Goal: Task Accomplishment & Management: Manage account settings

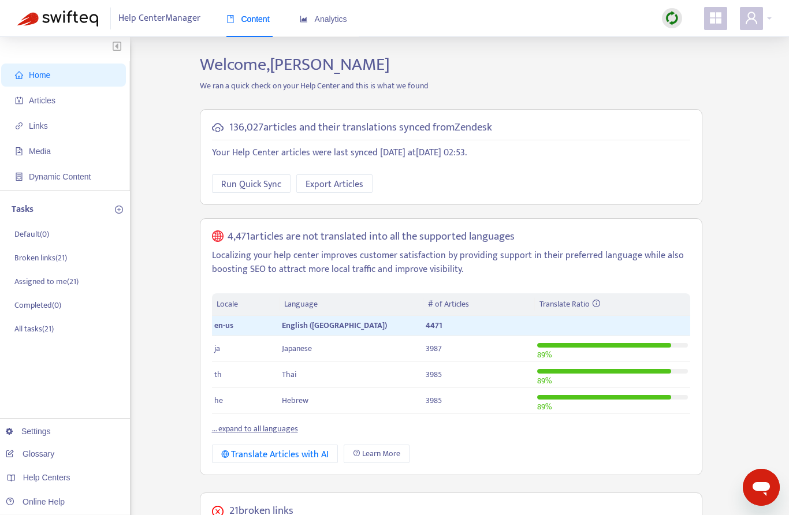
click at [50, 107] on span "Articles" at bounding box center [66, 100] width 102 height 23
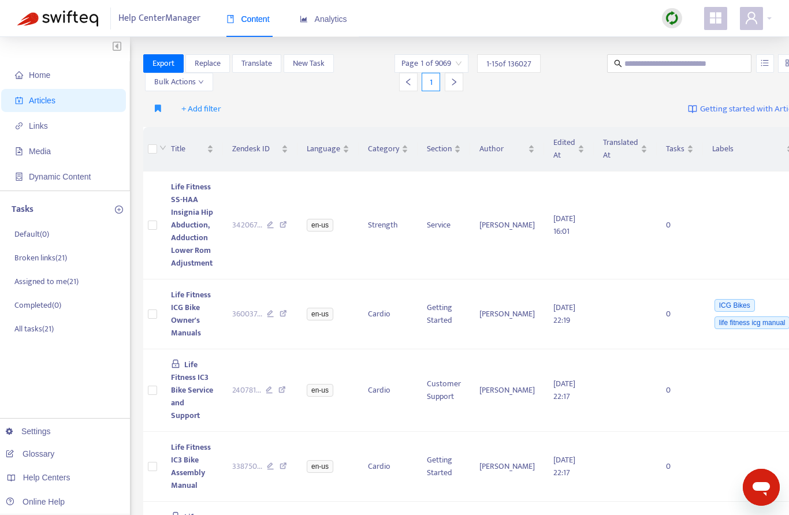
click at [163, 106] on button "button" at bounding box center [158, 109] width 24 height 18
click at [245, 130] on span "NEW published EN-US articles not yet translated" at bounding box center [242, 132] width 174 height 13
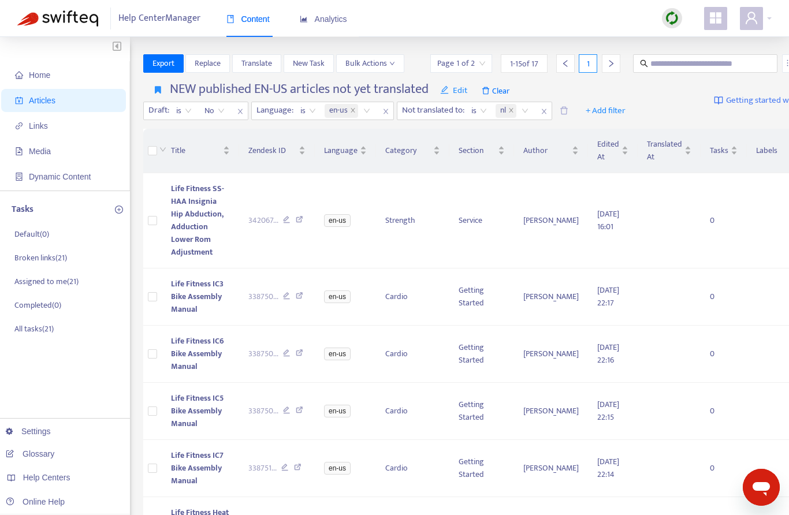
click at [42, 435] on link "Settings" at bounding box center [28, 431] width 45 height 9
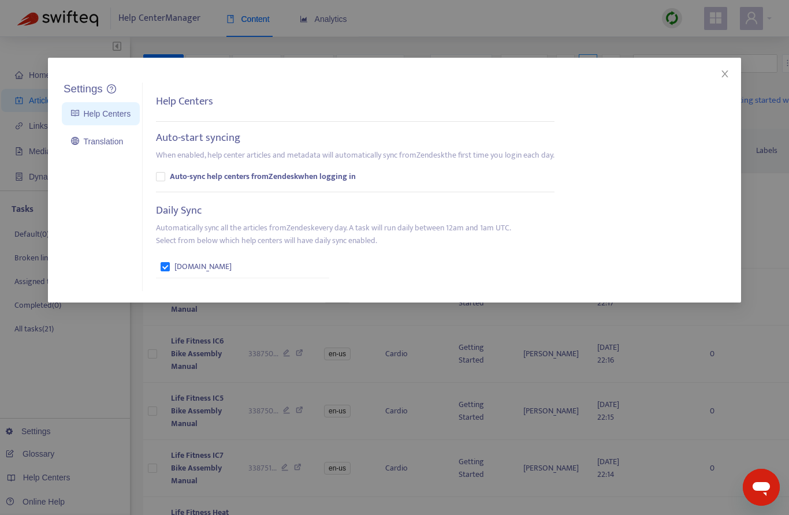
click at [101, 141] on link "Translation" at bounding box center [97, 141] width 52 height 9
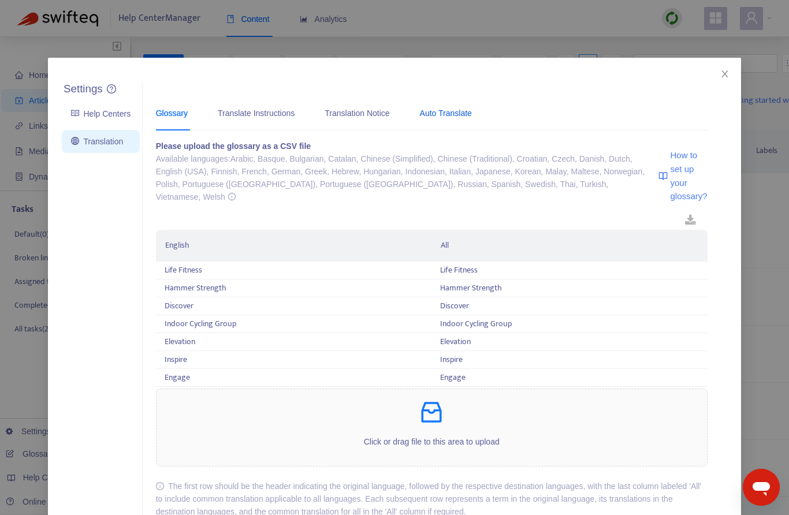
click at [472, 116] on div "Auto Translate" at bounding box center [446, 113] width 52 height 13
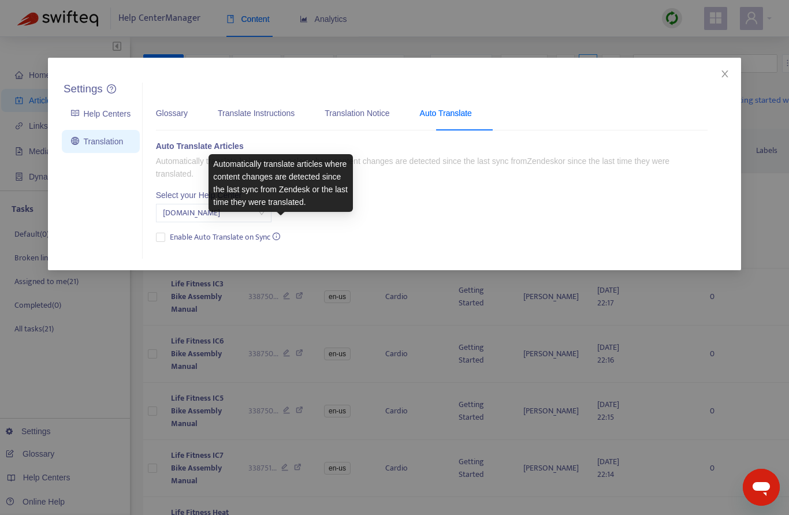
click at [422, 204] on div "Auto Translate Articles Automatically translate help center articles where cont…" at bounding box center [431, 193] width 551 height 106
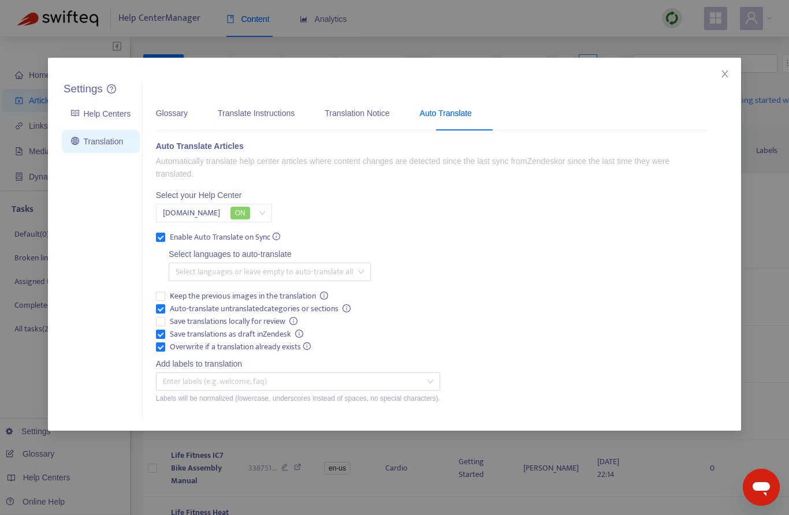
click at [328, 269] on div at bounding box center [263, 272] width 185 height 14
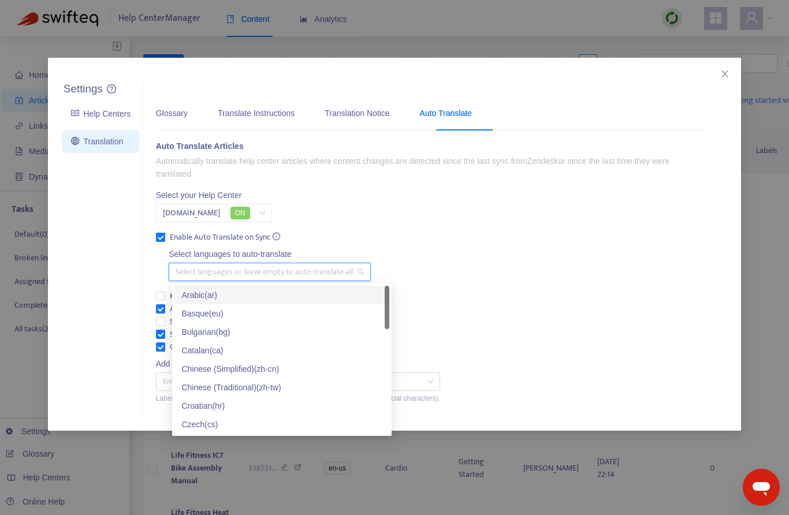
click at [225, 296] on div "Arabic ( ar )" at bounding box center [281, 295] width 201 height 13
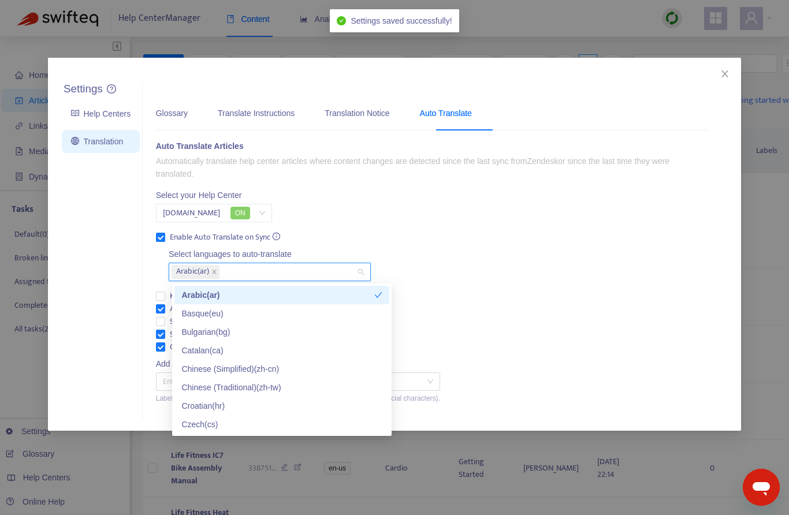
click at [231, 310] on div "Basque ( eu )" at bounding box center [281, 313] width 201 height 13
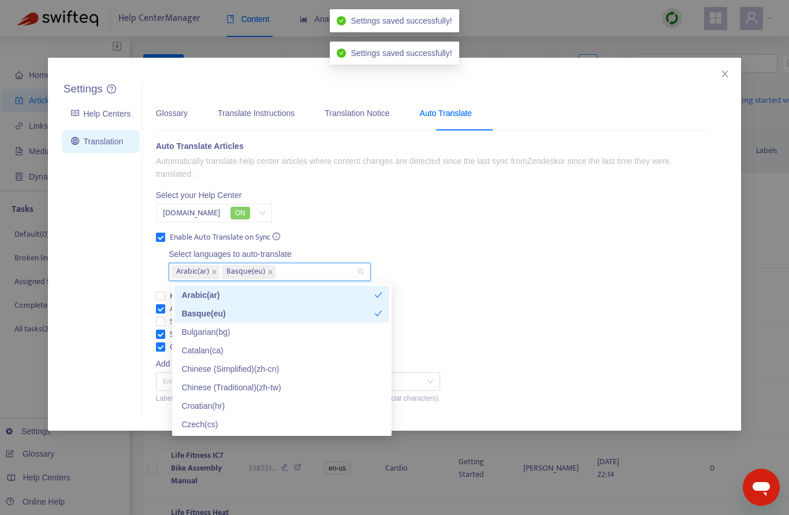
click at [240, 334] on div "Bulgarian ( bg )" at bounding box center [281, 332] width 201 height 13
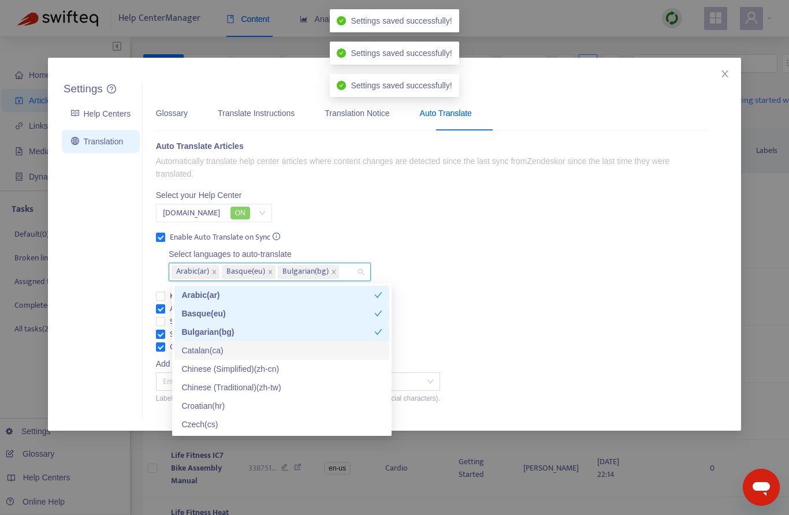
click at [235, 352] on div "Catalan ( ca )" at bounding box center [281, 350] width 201 height 13
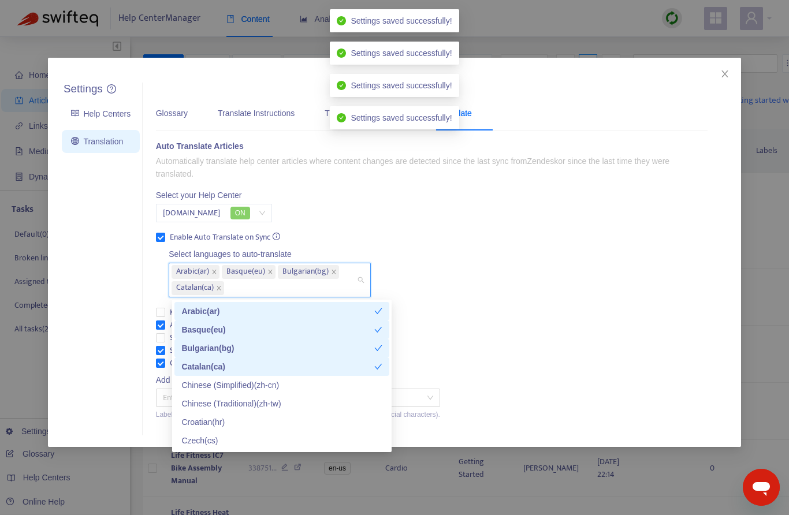
click at [245, 367] on div "Catalan ( ca )" at bounding box center [277, 366] width 193 height 13
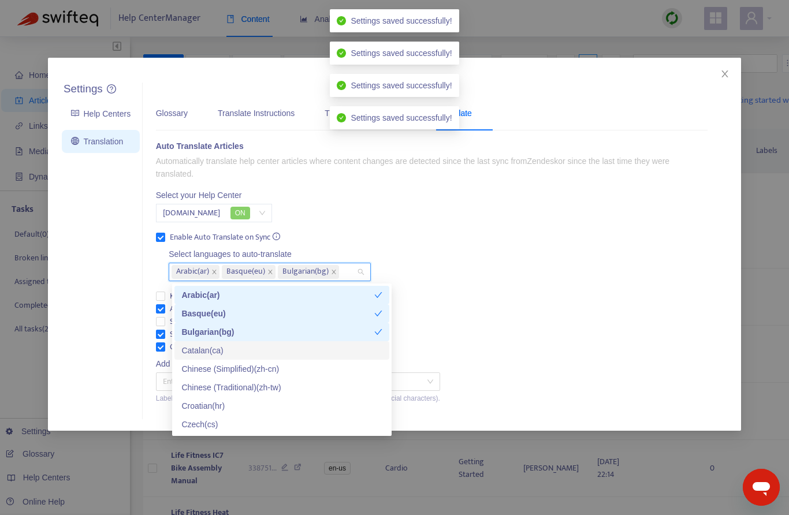
click at [246, 352] on div "Catalan ( ca )" at bounding box center [281, 350] width 201 height 13
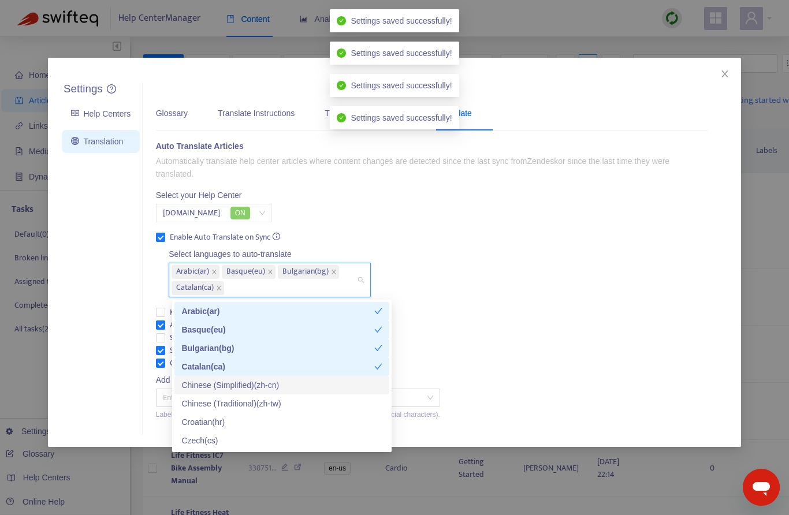
click at [266, 384] on div "Chinese (Simplified) ( zh-cn )" at bounding box center [281, 385] width 201 height 13
click at [274, 403] on div "Chinese (Traditional) ( zh-tw )" at bounding box center [281, 403] width 201 height 13
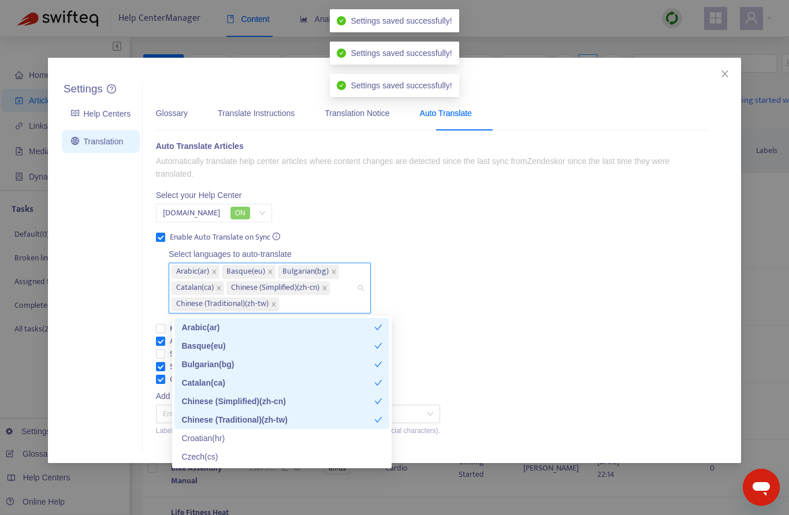
click at [229, 436] on div "Croatian ( hr )" at bounding box center [281, 438] width 201 height 13
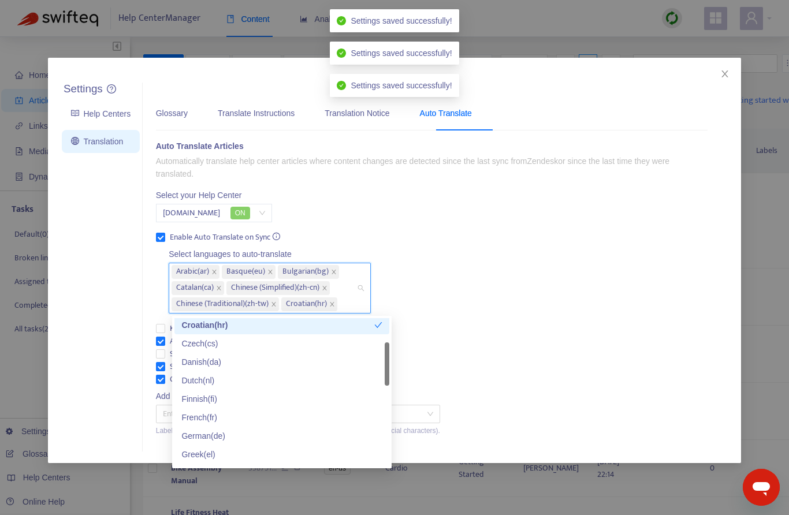
scroll to position [114, 0]
click at [222, 348] on div "Czech ( cs )" at bounding box center [281, 343] width 201 height 13
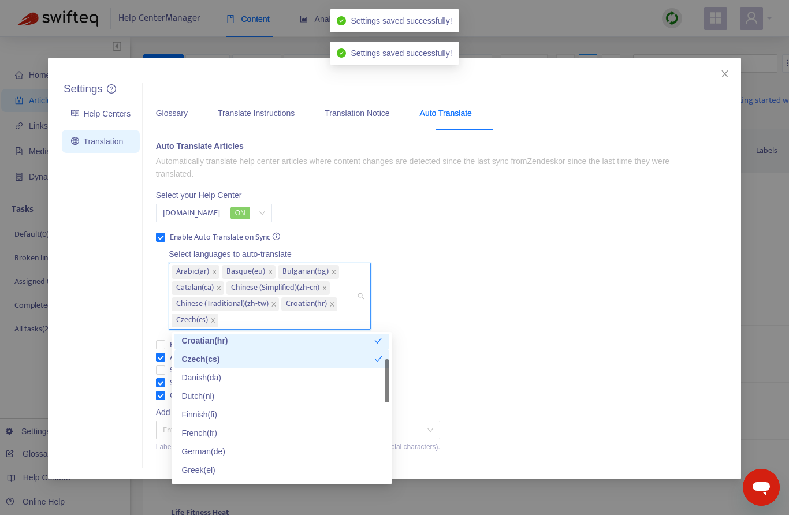
click at [223, 375] on div "Danish ( da )" at bounding box center [281, 377] width 201 height 13
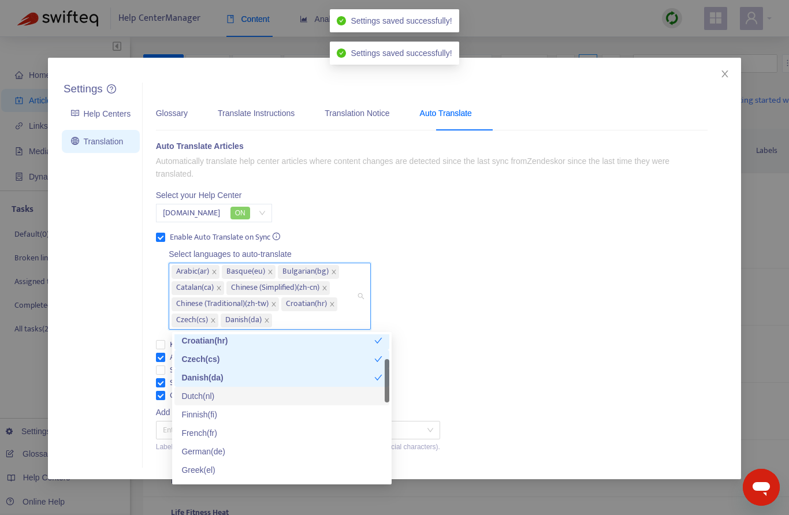
click at [227, 400] on div "Dutch ( nl )" at bounding box center [281, 396] width 201 height 13
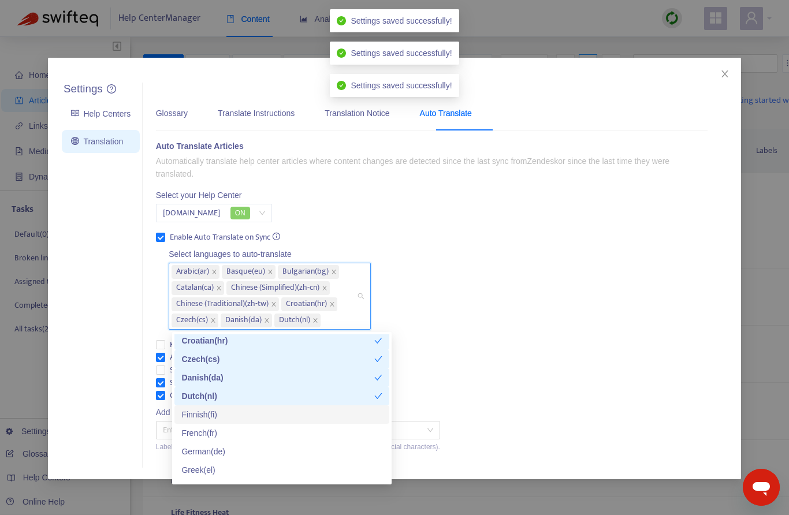
click at [228, 415] on div "Finnish ( fi )" at bounding box center [281, 414] width 201 height 13
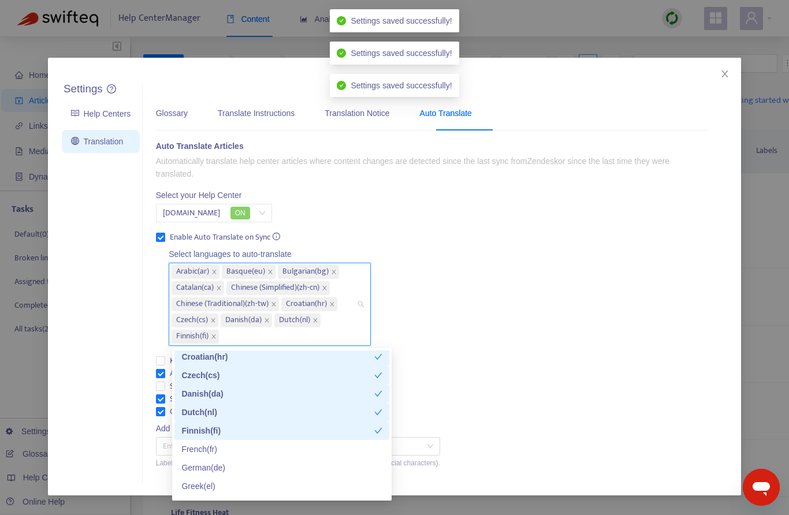
click at [230, 449] on div "French ( fr )" at bounding box center [281, 449] width 201 height 13
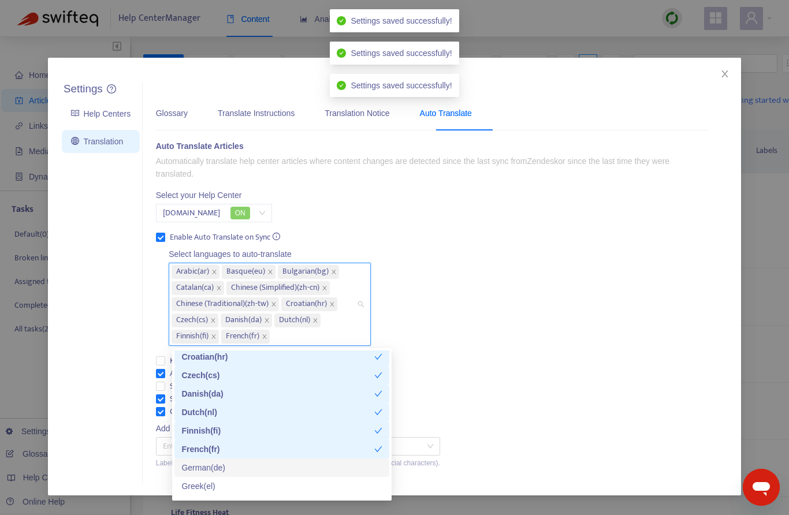
click at [234, 467] on div "German ( de )" at bounding box center [281, 467] width 201 height 13
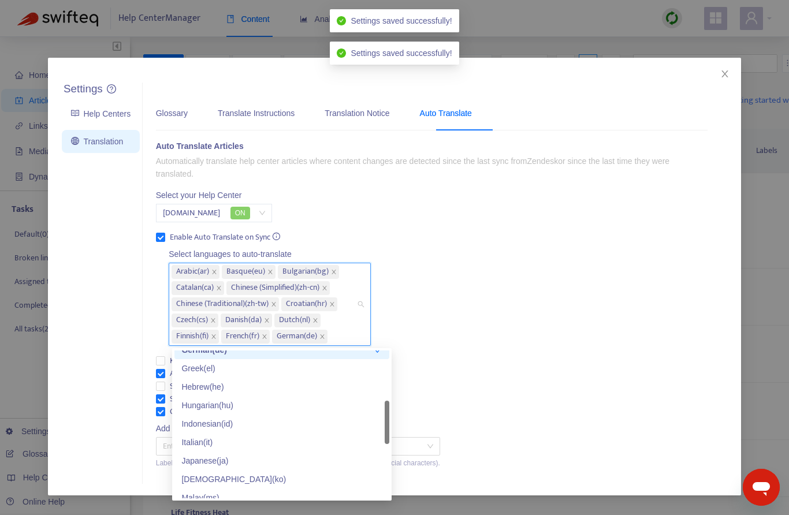
scroll to position [232, 0]
click at [225, 377] on div "Hebrew ( he )" at bounding box center [281, 386] width 215 height 18
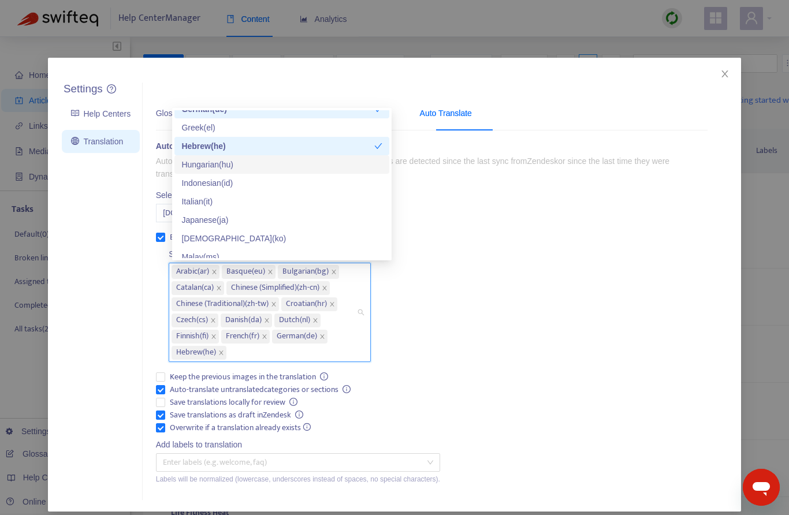
click at [245, 163] on div "Hungarian ( hu )" at bounding box center [281, 164] width 201 height 13
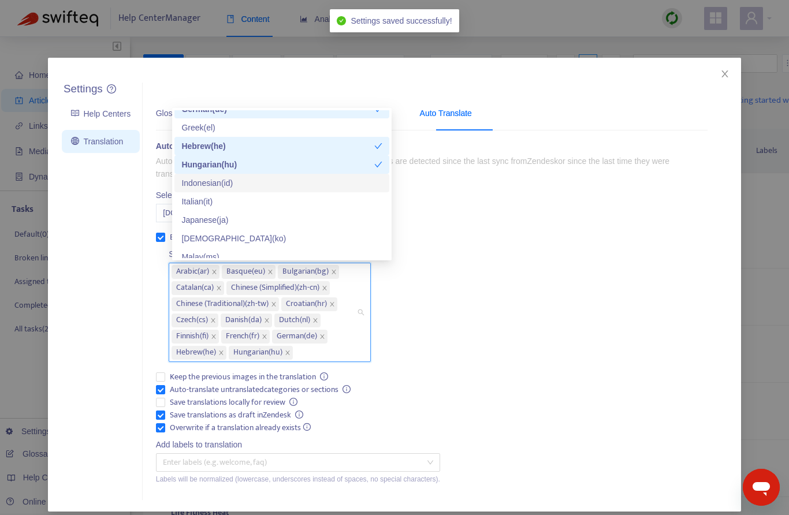
click at [245, 185] on div "Indonesian ( id )" at bounding box center [281, 183] width 201 height 13
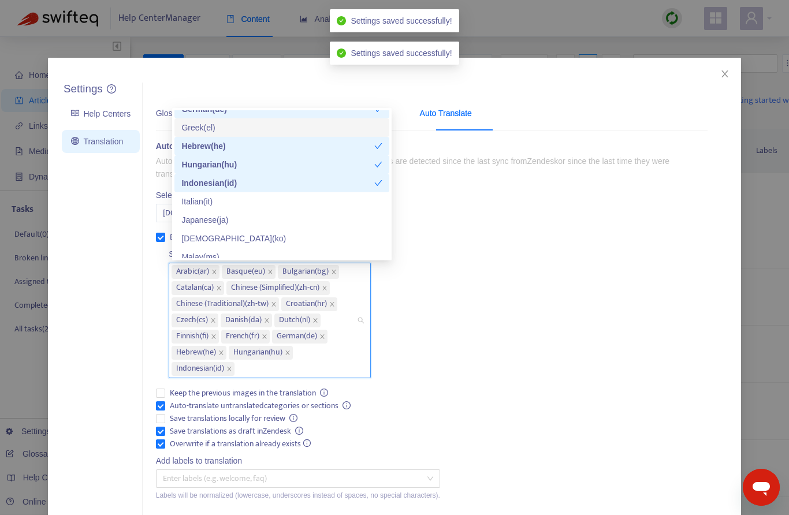
click at [277, 128] on div "Greek ( el )" at bounding box center [281, 127] width 201 height 13
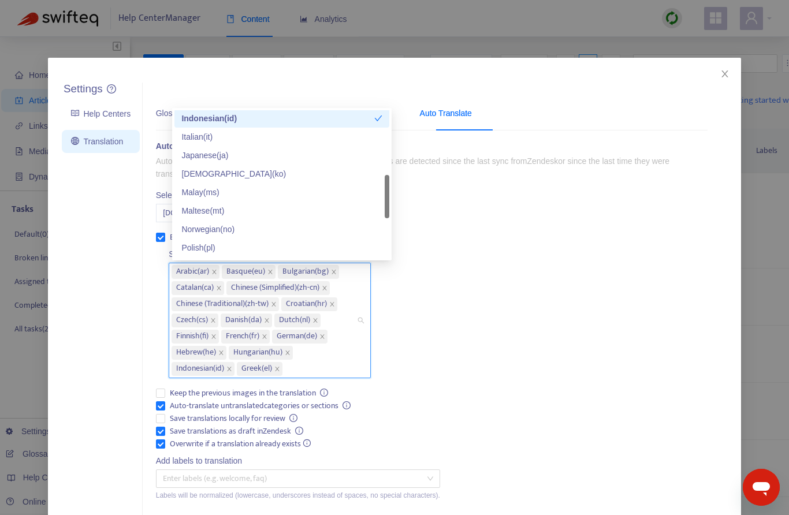
scroll to position [297, 0]
click at [222, 139] on div "Italian ( it )" at bounding box center [281, 136] width 201 height 13
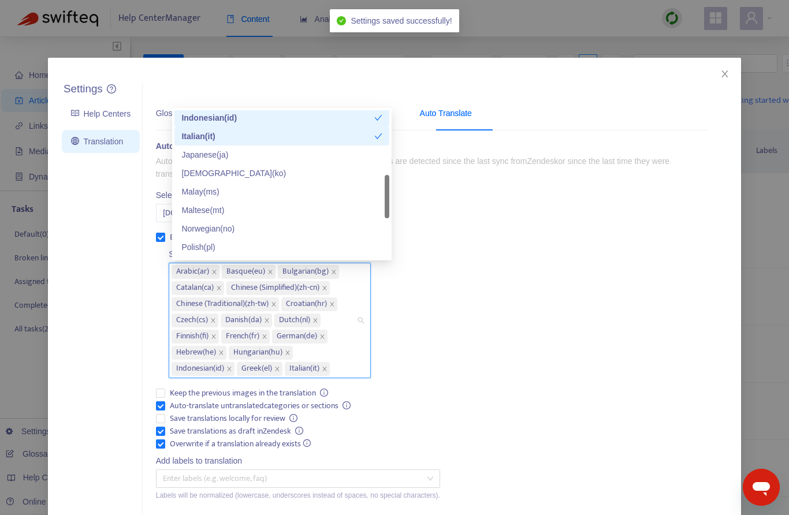
click at [234, 154] on div "Japanese ( ja )" at bounding box center [281, 154] width 201 height 13
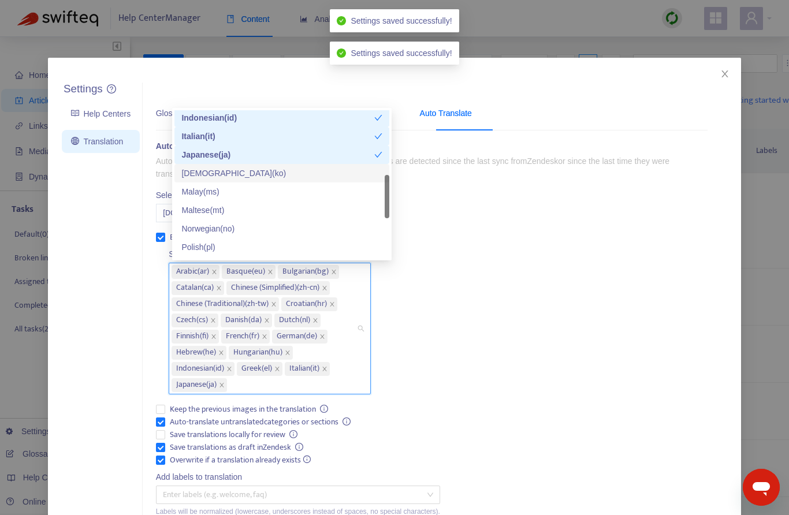
click at [228, 173] on div "Korean ( ko )" at bounding box center [281, 173] width 201 height 13
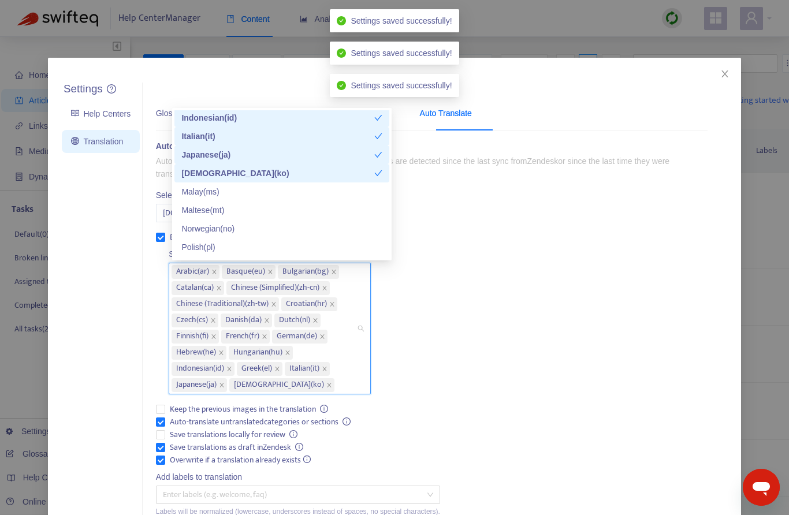
click at [229, 193] on div "Malay ( ms )" at bounding box center [281, 191] width 201 height 13
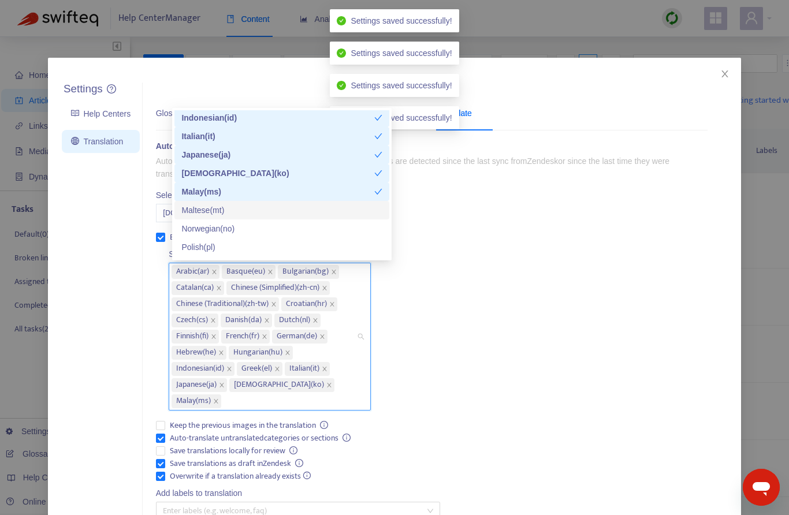
click at [232, 212] on div "Maltese ( mt )" at bounding box center [281, 210] width 201 height 13
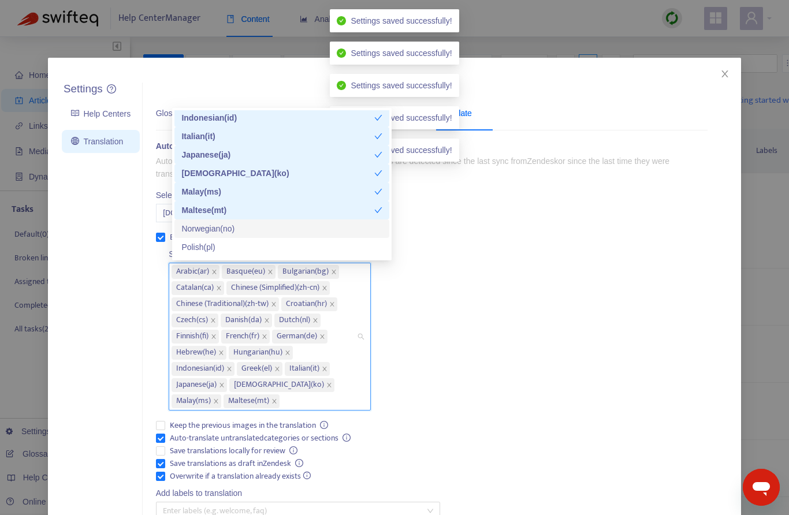
click at [231, 227] on div "Norwegian ( no )" at bounding box center [281, 228] width 201 height 13
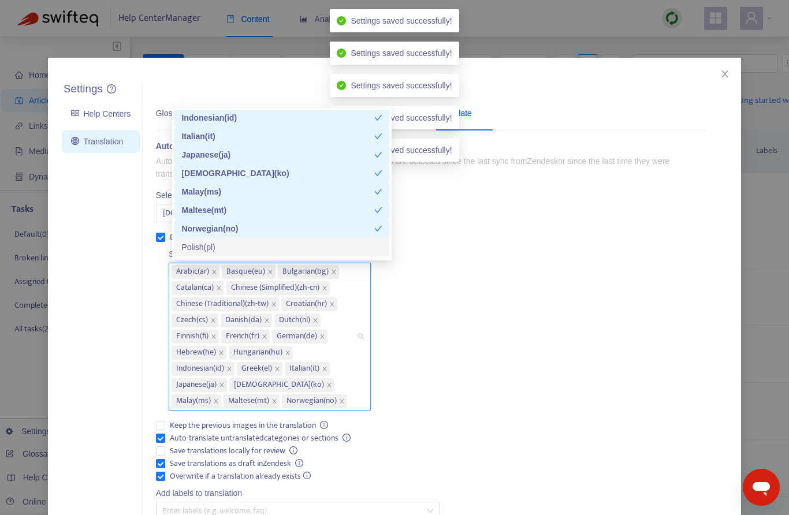
click at [222, 250] on div "Polish ( pl )" at bounding box center [281, 247] width 201 height 13
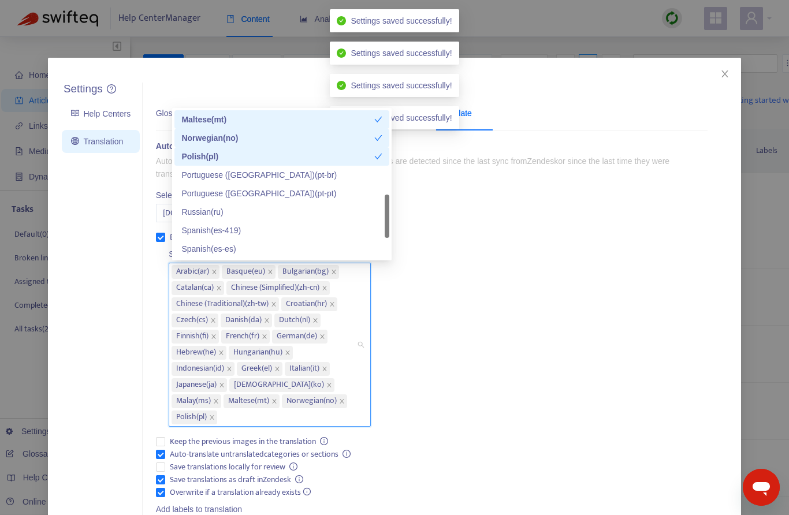
scroll to position [389, 0]
click at [274, 175] on div "Portuguese (Brazil) ( pt-br )" at bounding box center [281, 173] width 201 height 13
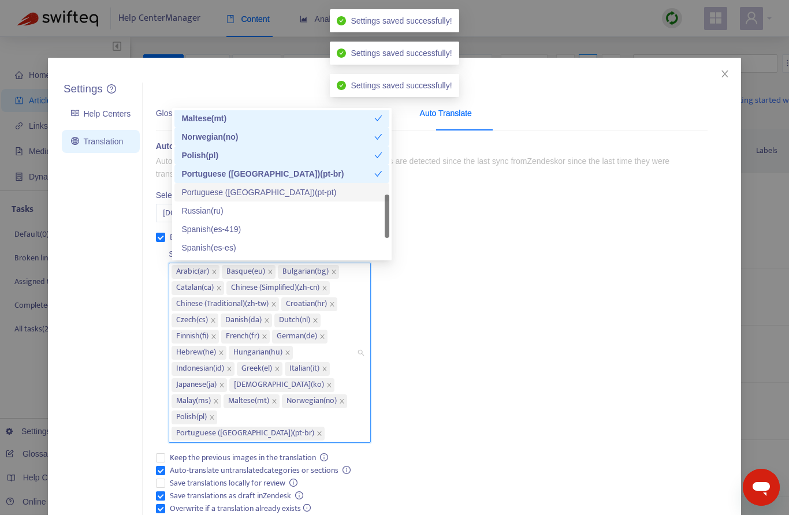
click at [266, 197] on div "Portuguese (Portugal) ( pt-pt )" at bounding box center [281, 192] width 201 height 13
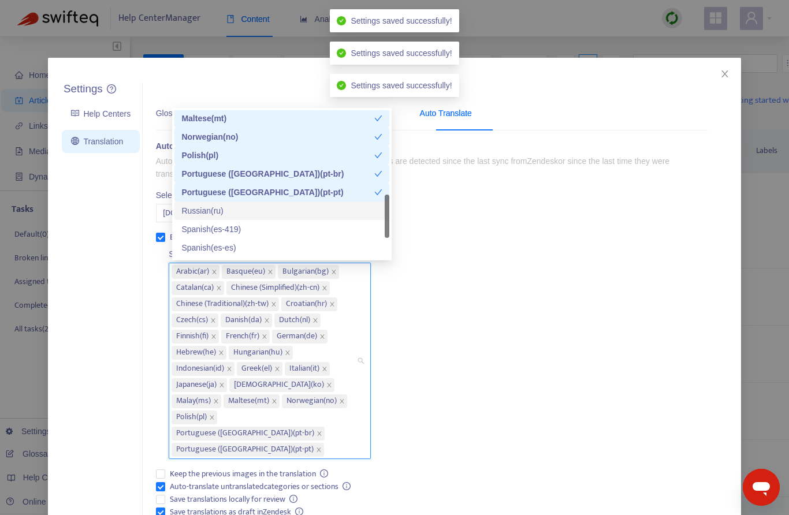
click at [217, 214] on div "Russian ( ru )" at bounding box center [281, 210] width 201 height 13
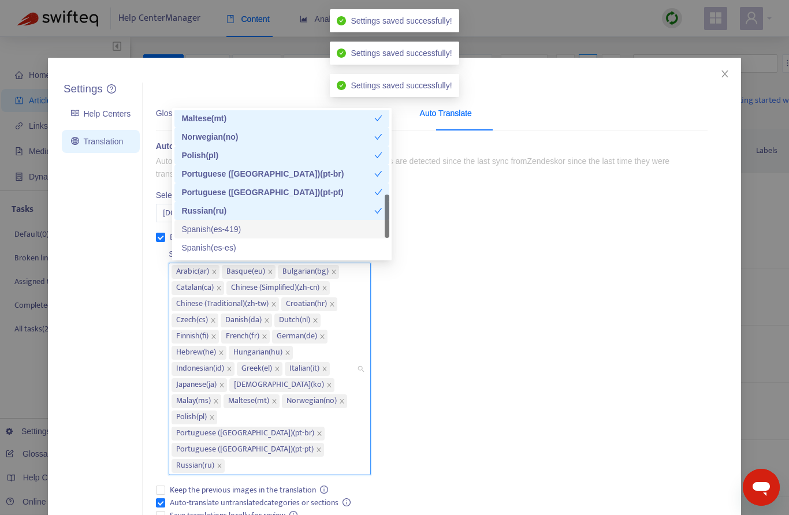
click at [238, 227] on div "Spanish ( es-419 )" at bounding box center [281, 229] width 201 height 13
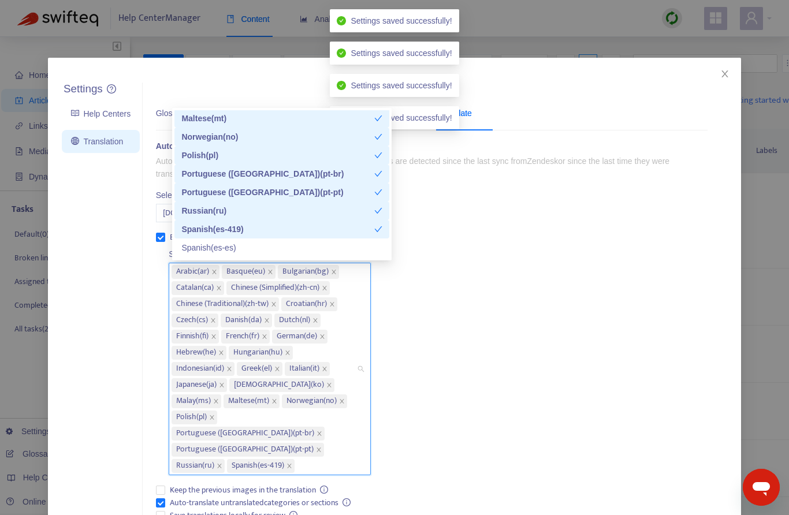
click at [237, 246] on div "Spanish ( es-es )" at bounding box center [281, 247] width 201 height 13
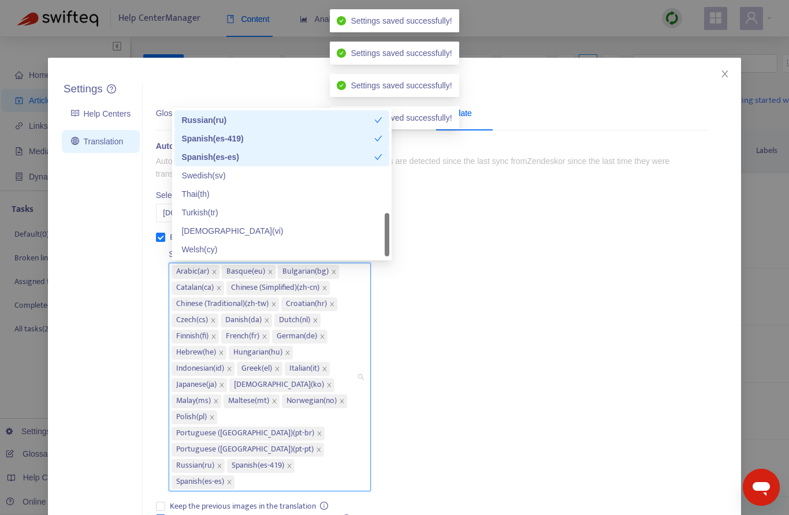
scroll to position [480, 0]
click at [225, 180] on div "Swedish ( sv )" at bounding box center [281, 175] width 201 height 13
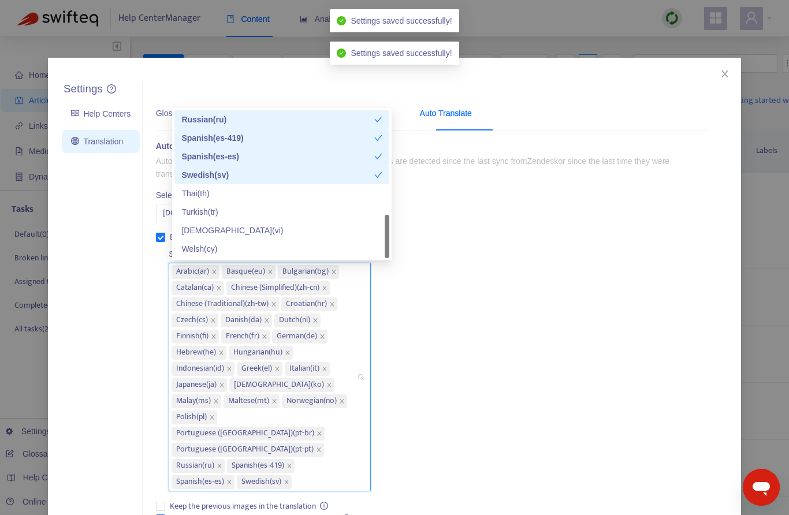
click at [214, 198] on div "Thai ( th )" at bounding box center [281, 193] width 201 height 13
click at [225, 210] on div "Turkish ( tr )" at bounding box center [281, 211] width 201 height 13
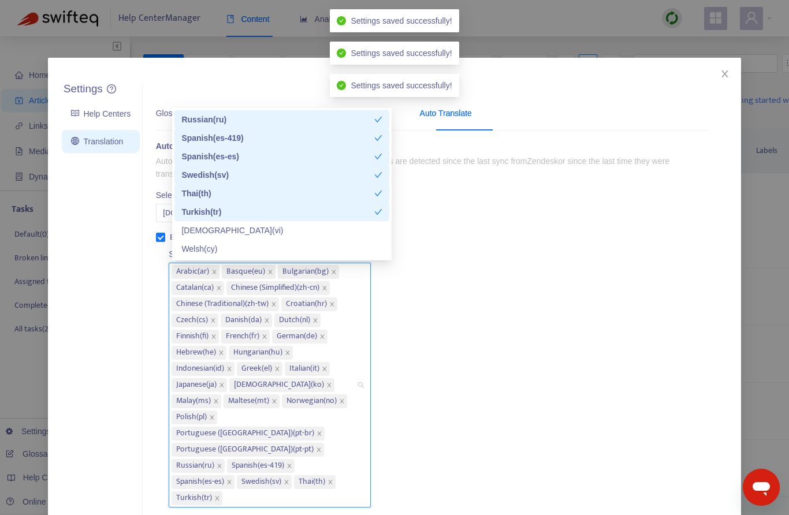
click at [229, 229] on div "Vietnamese ( vi )" at bounding box center [281, 230] width 201 height 13
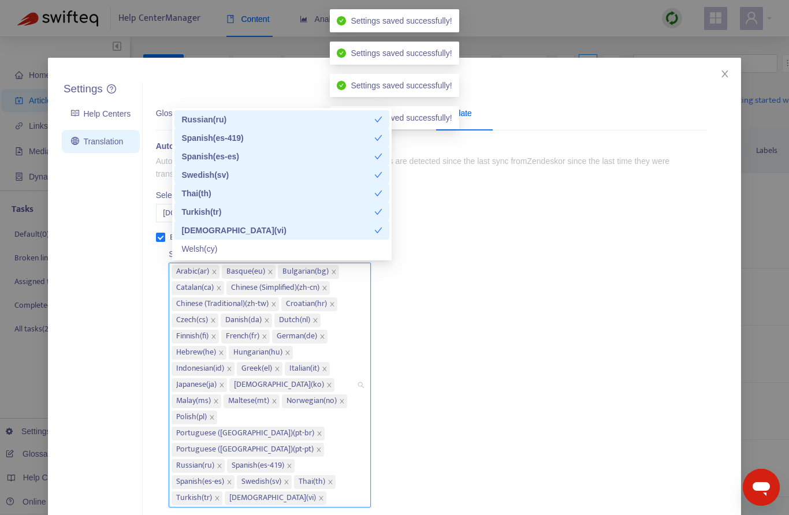
click at [228, 229] on div "Vietnamese ( vi )" at bounding box center [277, 230] width 193 height 13
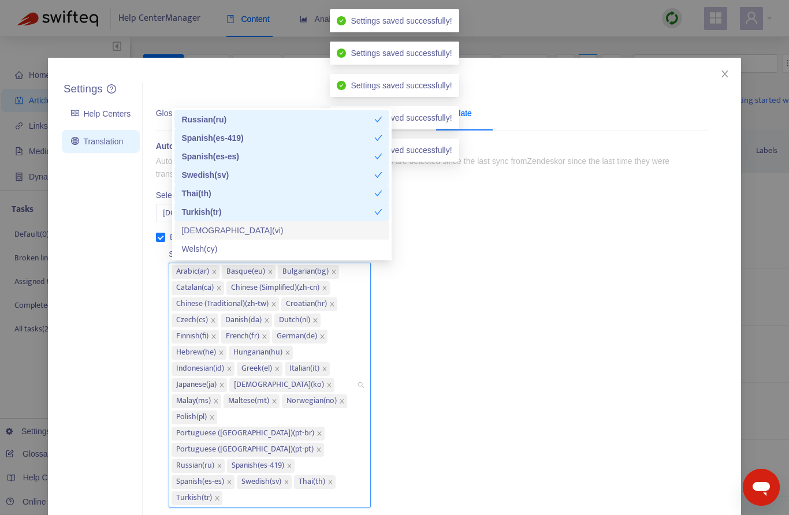
click at [251, 231] on div "Vietnamese ( vi )" at bounding box center [281, 230] width 201 height 13
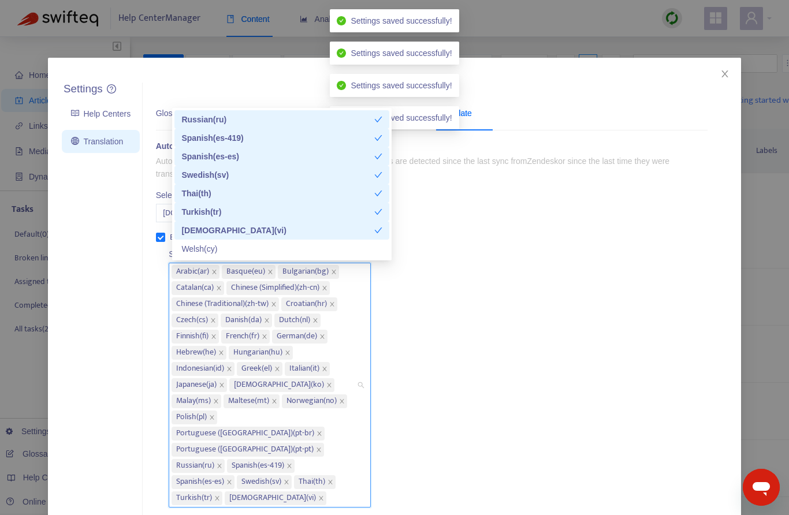
click at [234, 254] on div "Welsh ( cy )" at bounding box center [281, 248] width 201 height 13
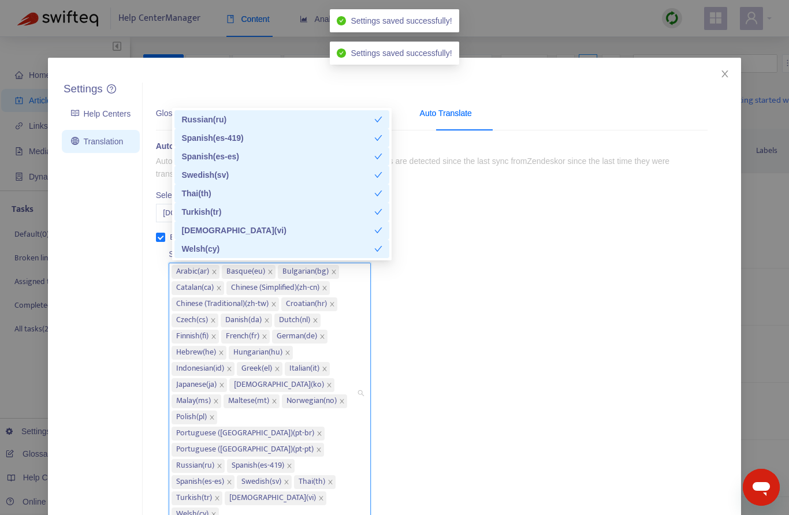
click at [506, 368] on div "Auto Translate Articles Automatically translate help center articles where cont…" at bounding box center [431, 394] width 551 height 509
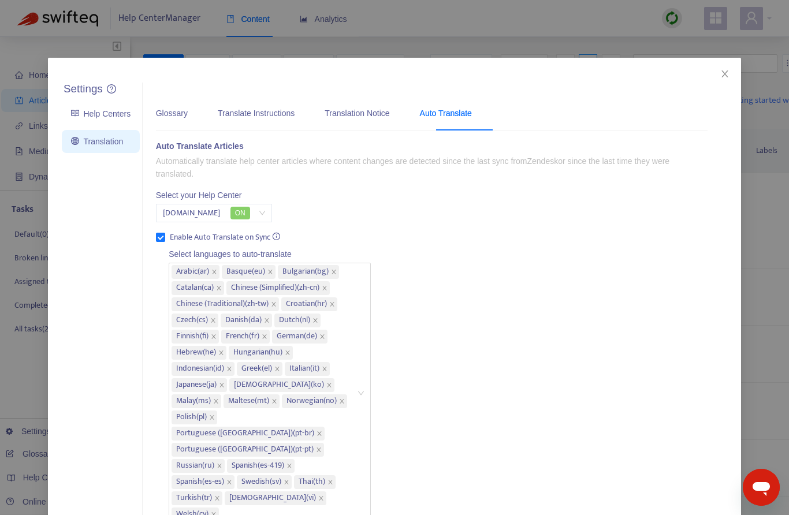
scroll to position [0, 0]
click at [272, 211] on div "lifefitness9512.zendesk.com ON" at bounding box center [214, 213] width 116 height 18
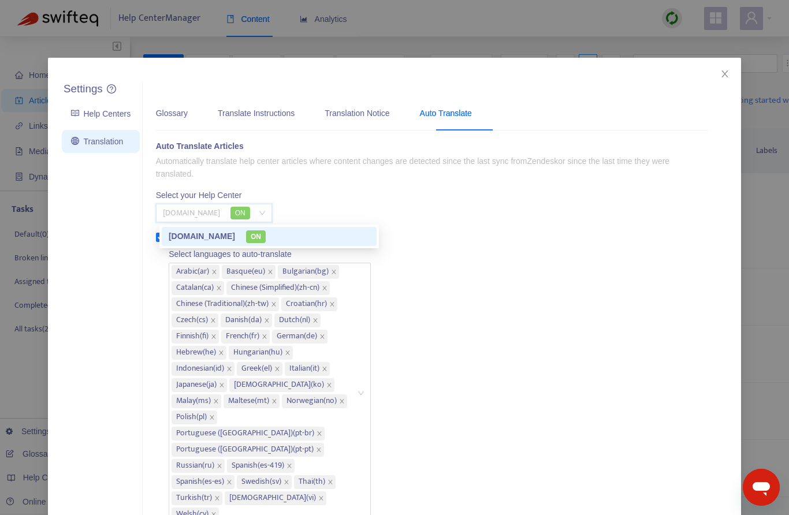
click at [360, 204] on div "Auto Translate Articles Automatically translate help center articles where cont…" at bounding box center [431, 394] width 551 height 509
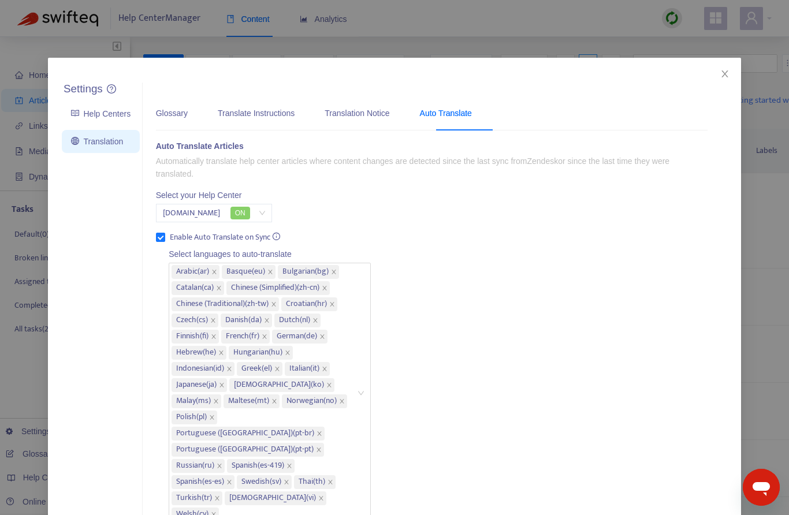
click at [115, 143] on link "Translation" at bounding box center [97, 141] width 52 height 9
click at [110, 117] on link "Help Centers" at bounding box center [100, 113] width 59 height 9
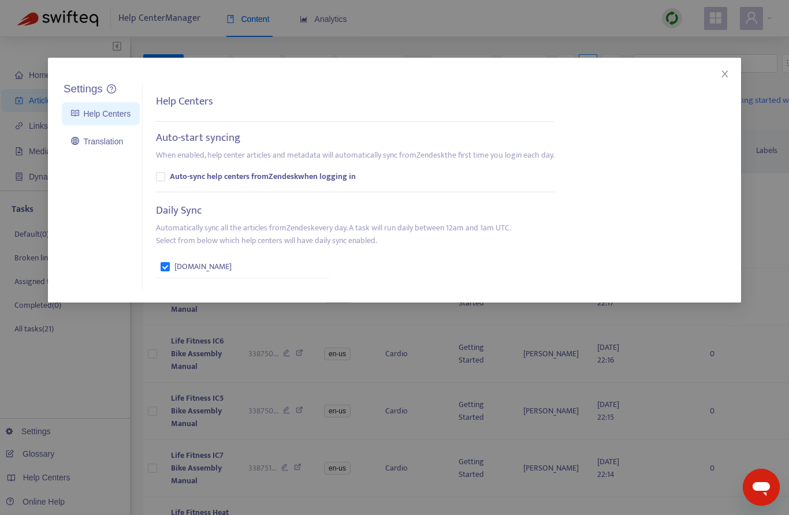
click at [109, 145] on link "Translation" at bounding box center [97, 141] width 52 height 9
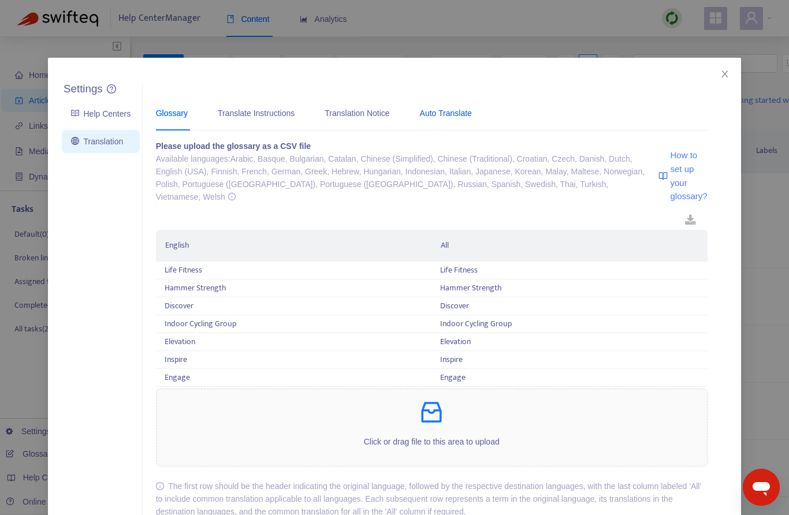
click at [472, 109] on div "Auto Translate" at bounding box center [446, 113] width 52 height 13
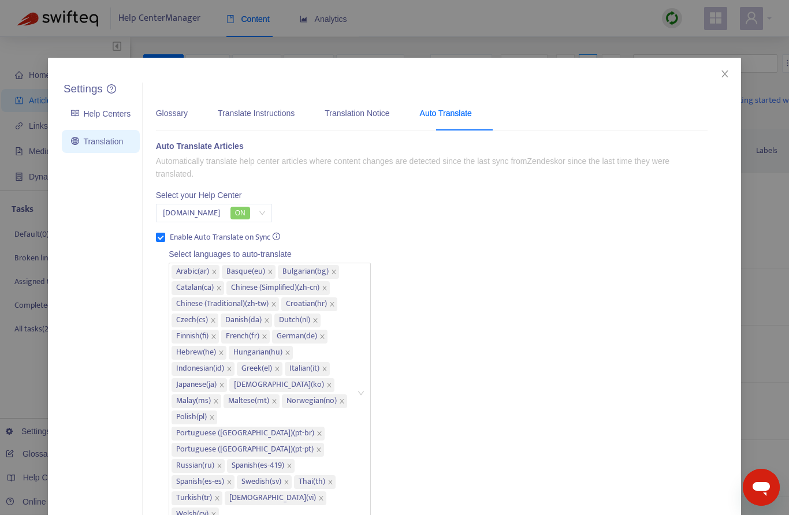
click at [726, 72] on icon "close" at bounding box center [724, 73] width 6 height 7
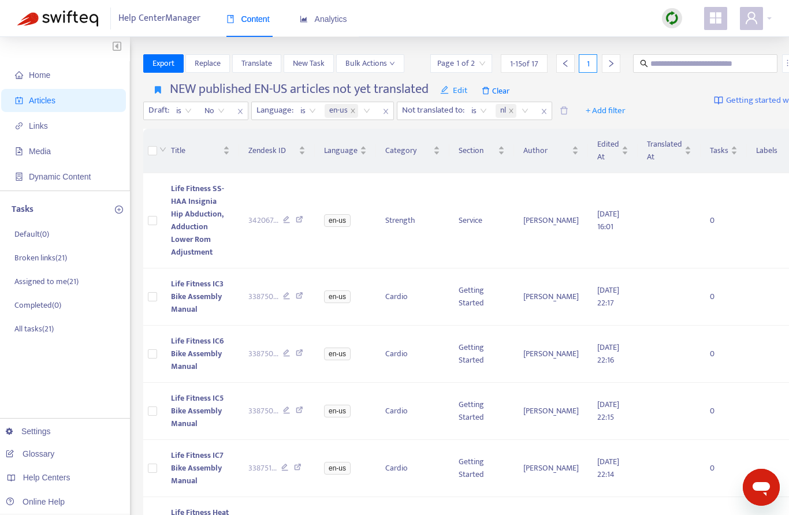
click at [155, 87] on icon "button" at bounding box center [158, 89] width 6 height 9
click at [232, 130] on span "Published EN-US articles with outdated translations" at bounding box center [242, 132] width 174 height 13
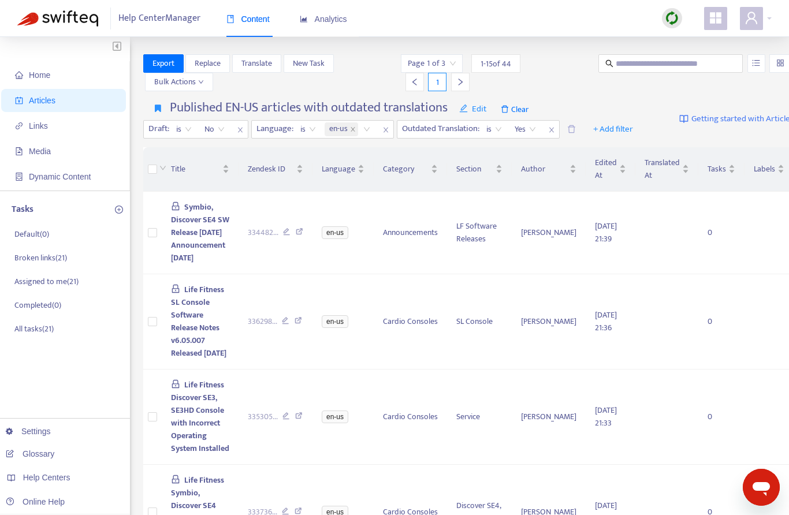
click at [158, 110] on icon "button" at bounding box center [158, 108] width 6 height 9
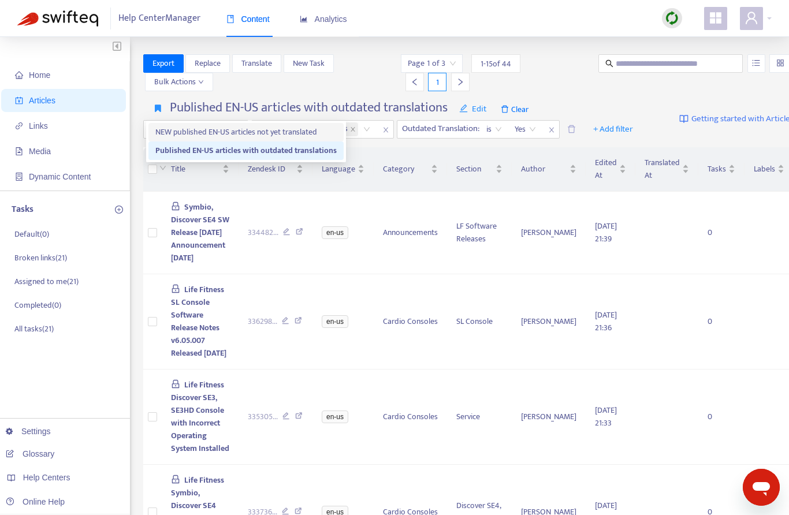
click at [236, 130] on span "NEW published EN-US articles not yet translated" at bounding box center [245, 132] width 181 height 13
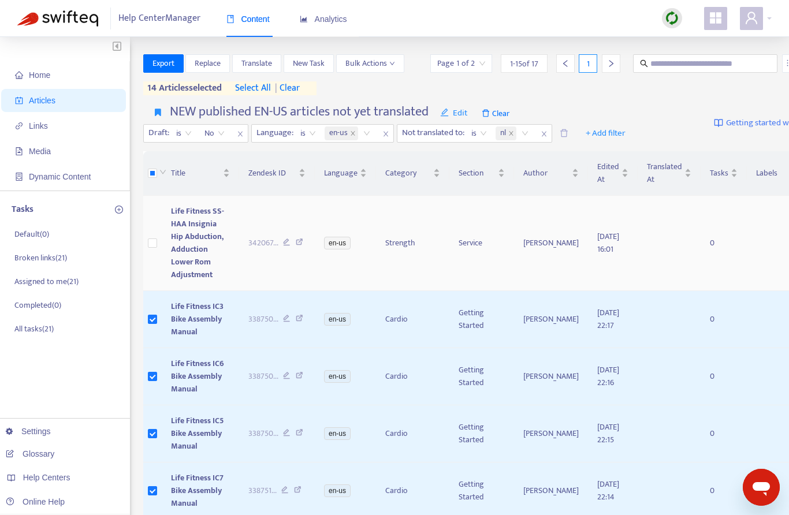
click at [256, 62] on span "Translate" at bounding box center [256, 63] width 31 height 13
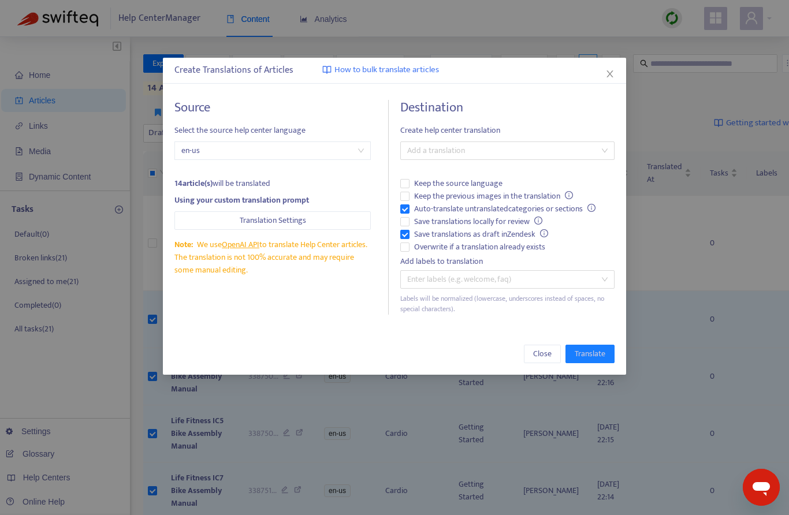
click at [479, 150] on div at bounding box center [501, 151] width 197 height 14
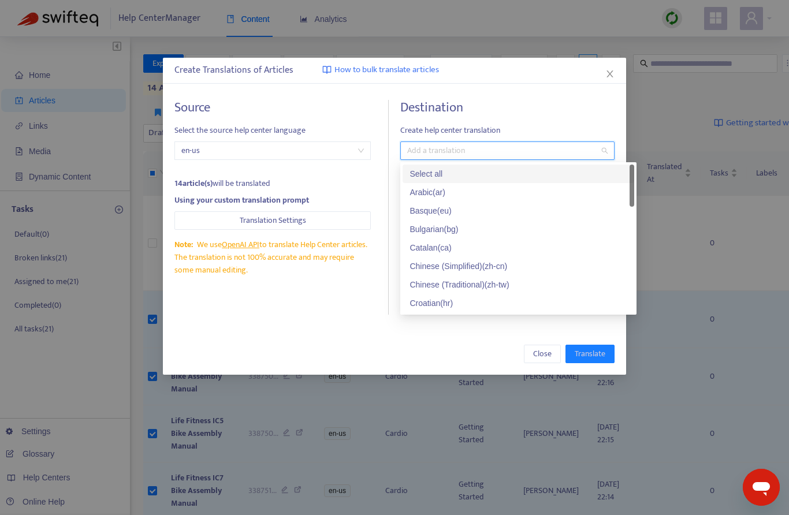
click at [472, 173] on div "Select all" at bounding box center [518, 173] width 218 height 13
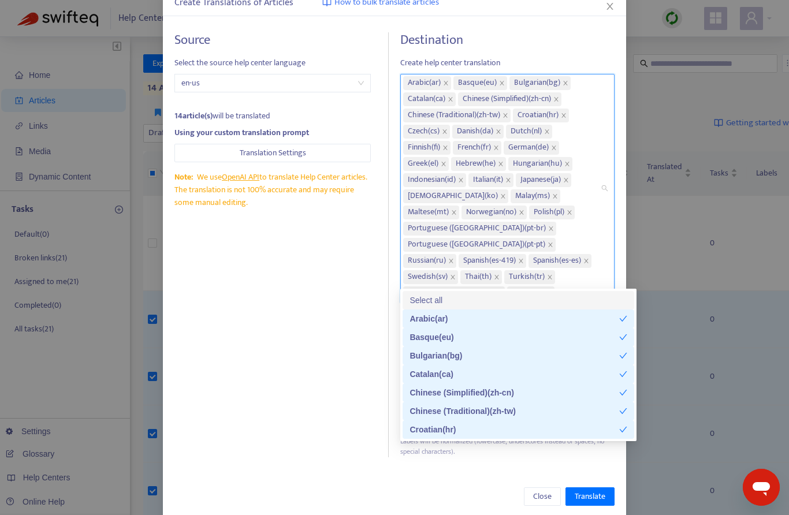
scroll to position [67, 0]
click at [358, 41] on h4 "Source" at bounding box center [272, 41] width 197 height 16
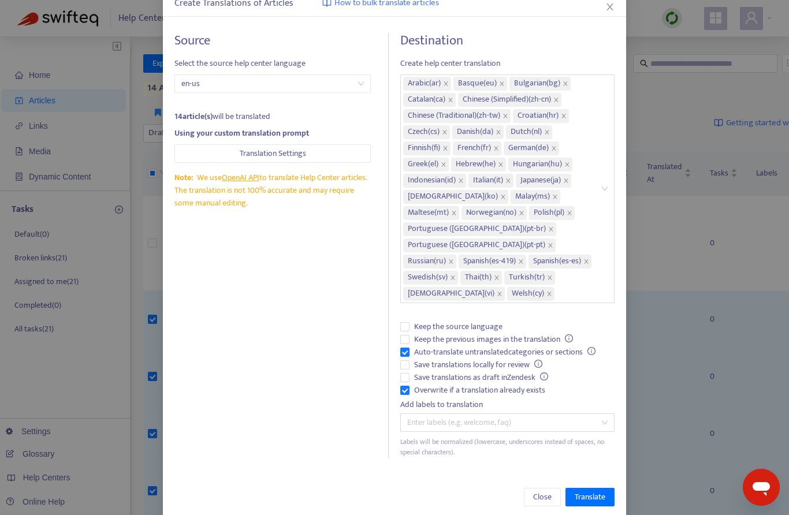
click at [605, 491] on span "Translate" at bounding box center [589, 497] width 31 height 13
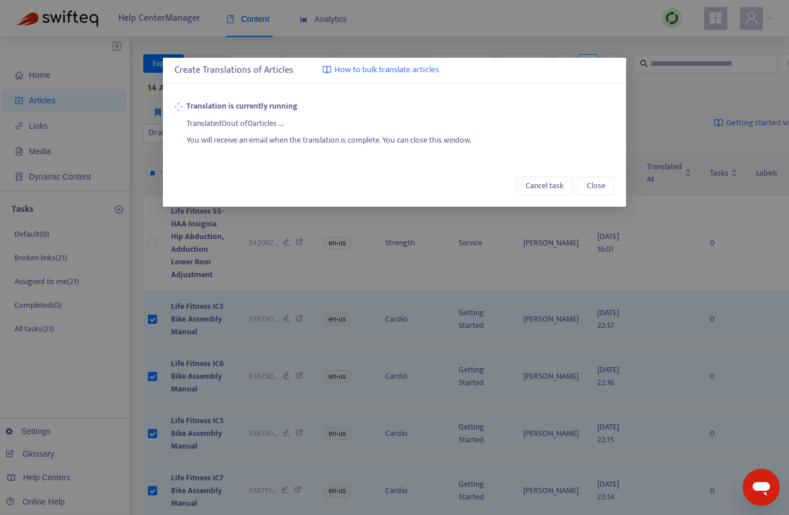
click at [335, 21] on div "Create Translations of Articles How to bulk translate articles Translation is c…" at bounding box center [394, 257] width 789 height 515
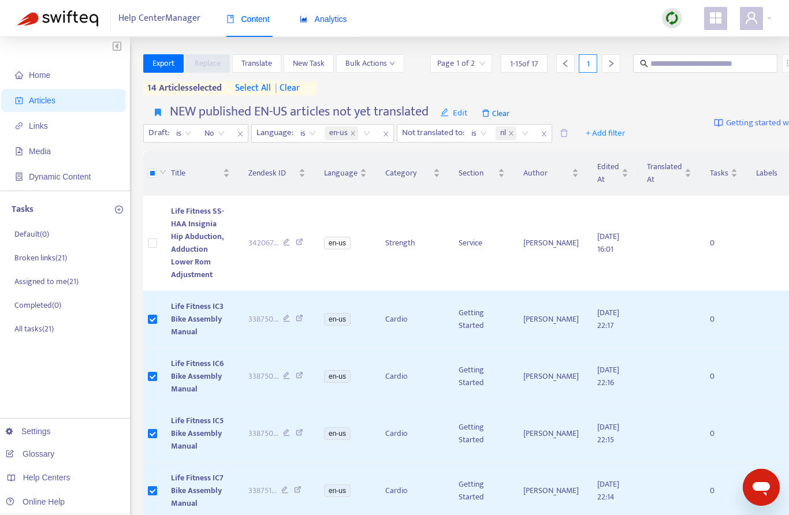
click at [339, 21] on span "Analytics" at bounding box center [323, 18] width 47 height 9
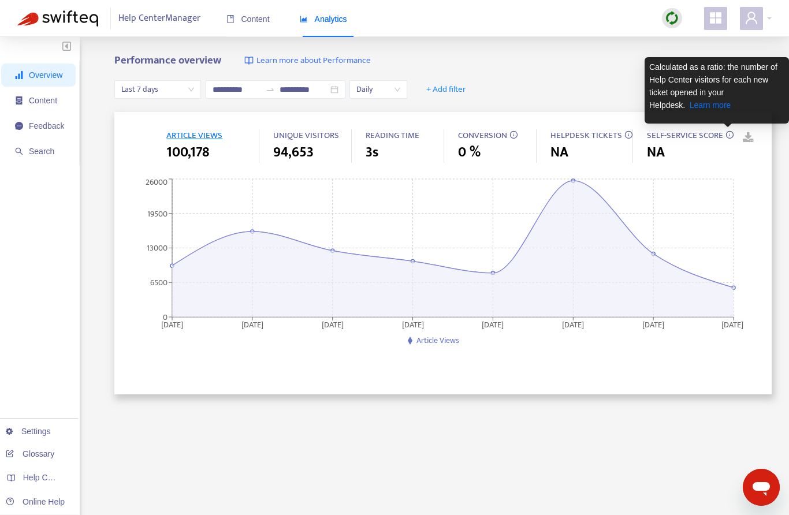
click at [180, 87] on span "Last 7 days" at bounding box center [157, 89] width 73 height 17
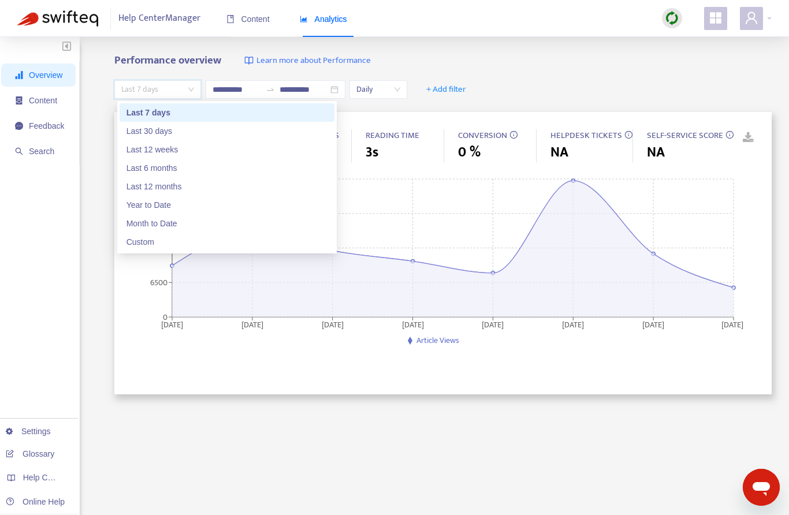
click at [188, 114] on div "Last 7 days" at bounding box center [226, 112] width 201 height 13
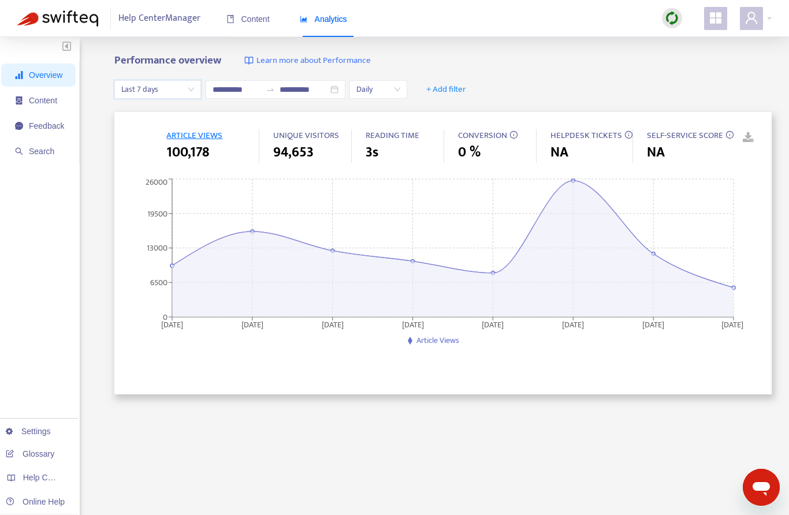
click at [189, 87] on span "Last 7 days" at bounding box center [157, 89] width 73 height 17
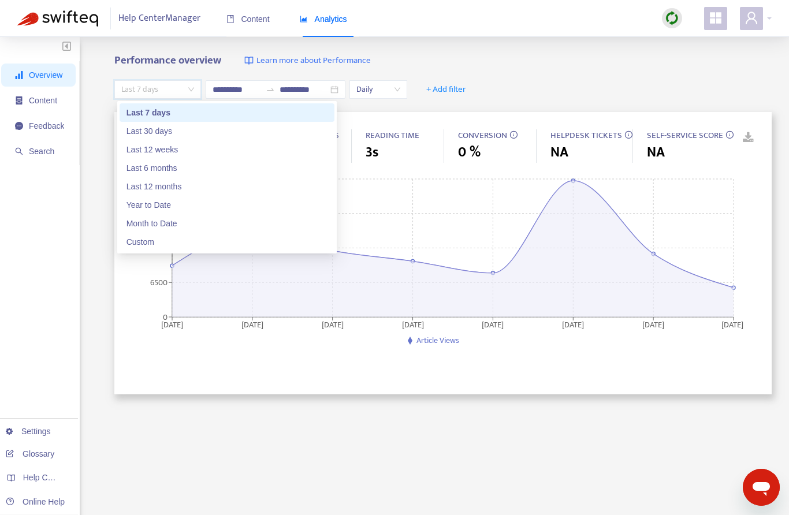
click at [173, 131] on div "Last 30 days" at bounding box center [226, 131] width 201 height 13
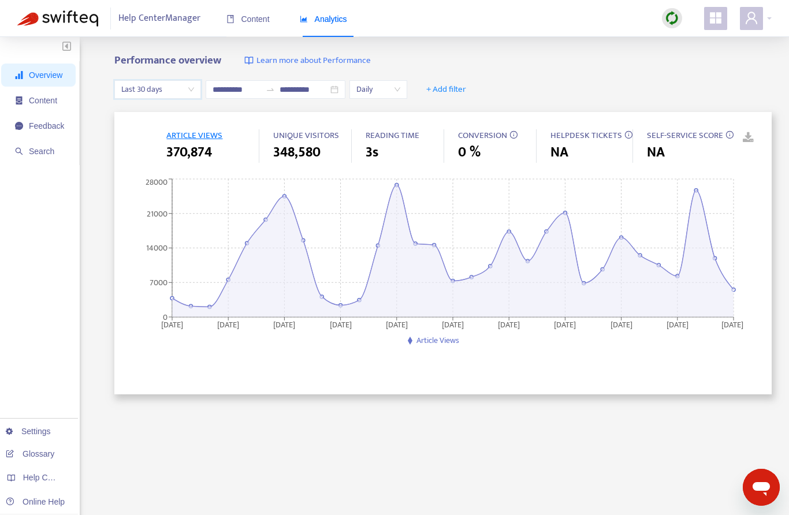
click at [189, 86] on span "Last 30 days" at bounding box center [157, 89] width 73 height 17
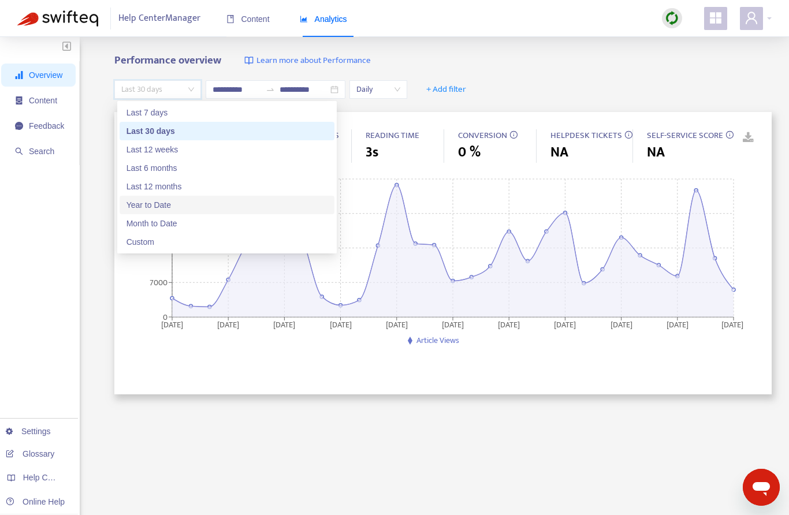
click at [166, 205] on div "Year to Date" at bounding box center [226, 205] width 201 height 13
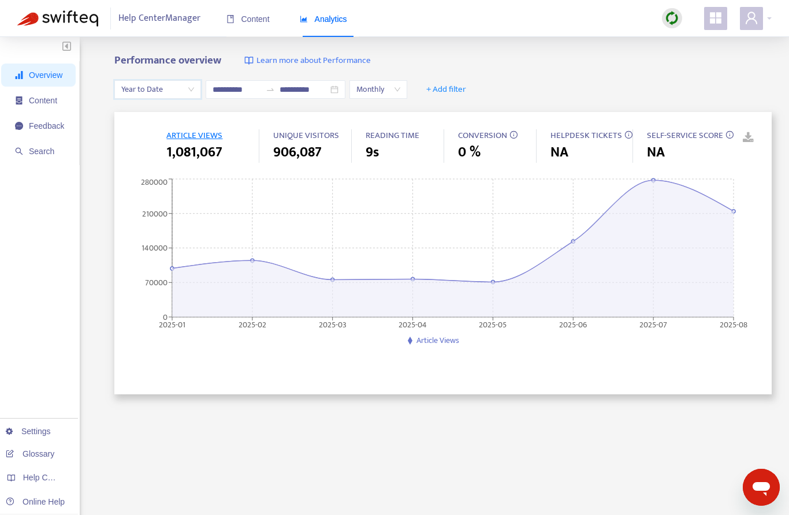
click at [173, 89] on span "Year to Date" at bounding box center [157, 89] width 73 height 17
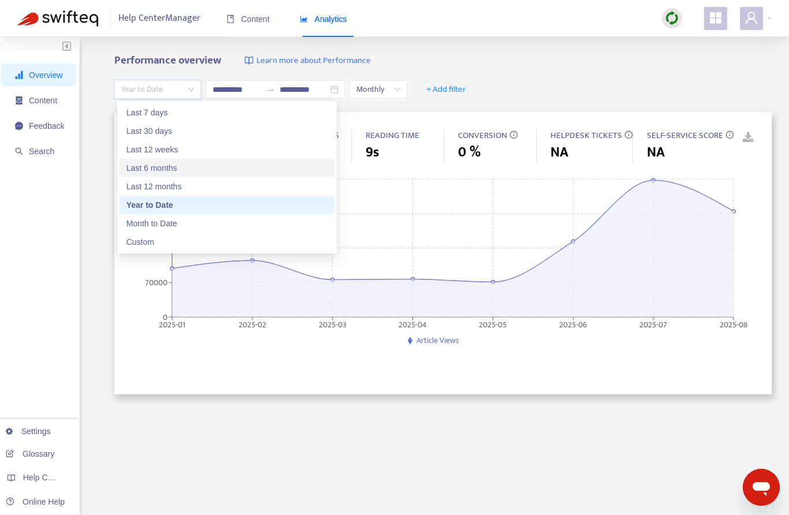
click at [169, 168] on div "Last 6 months" at bounding box center [226, 168] width 201 height 13
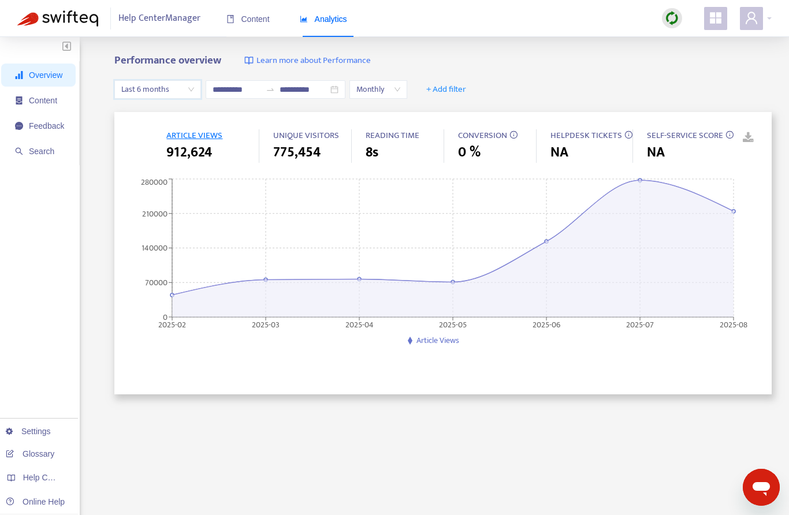
click at [48, 100] on span "Content" at bounding box center [43, 100] width 28 height 9
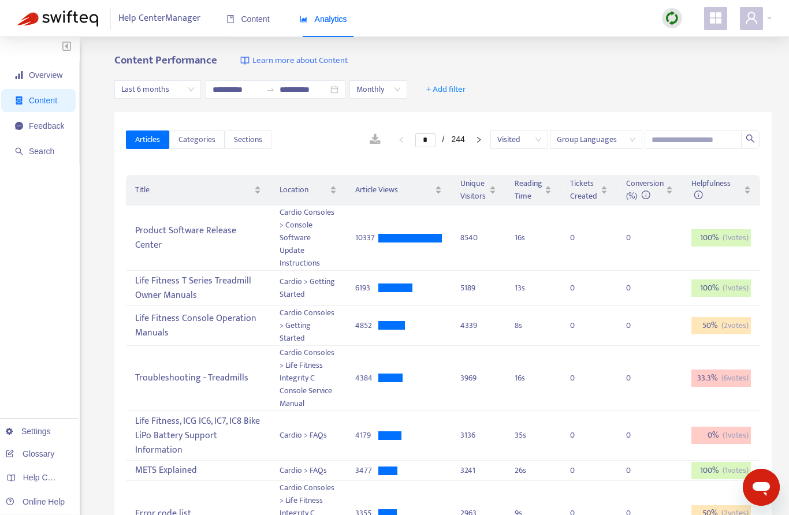
click at [205, 141] on span "Categories" at bounding box center [196, 139] width 37 height 13
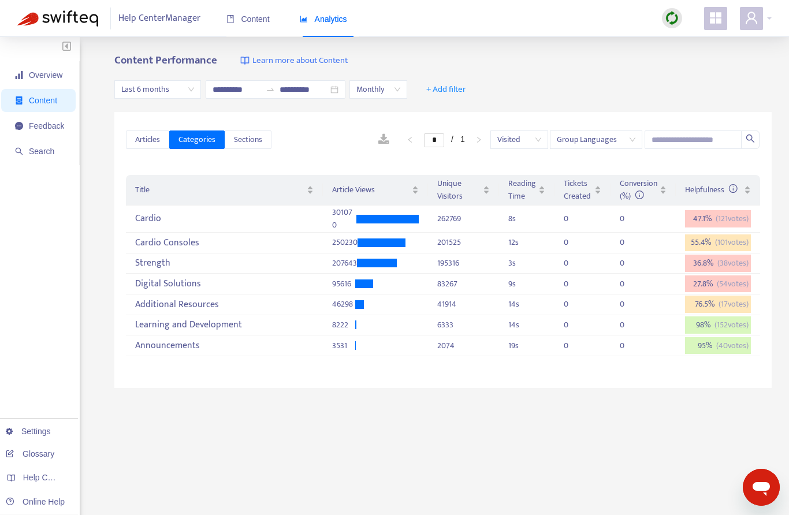
click at [262, 140] on span "Sections" at bounding box center [248, 139] width 28 height 13
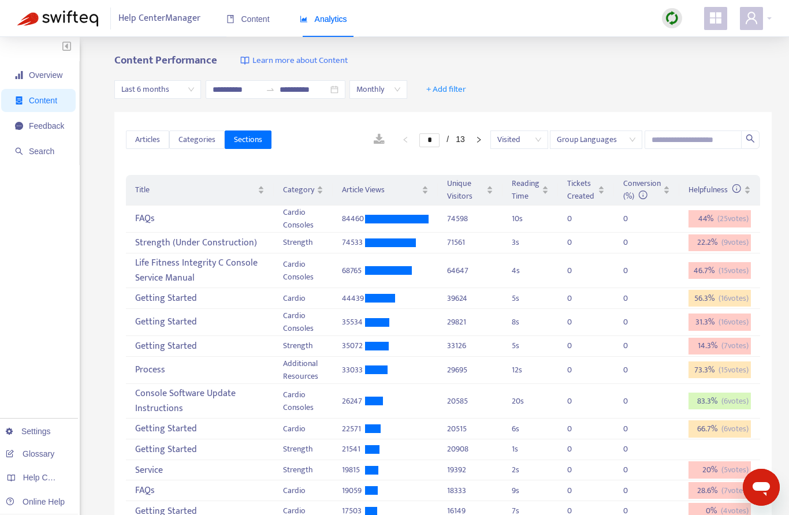
click at [50, 124] on span "Feedback" at bounding box center [46, 125] width 35 height 9
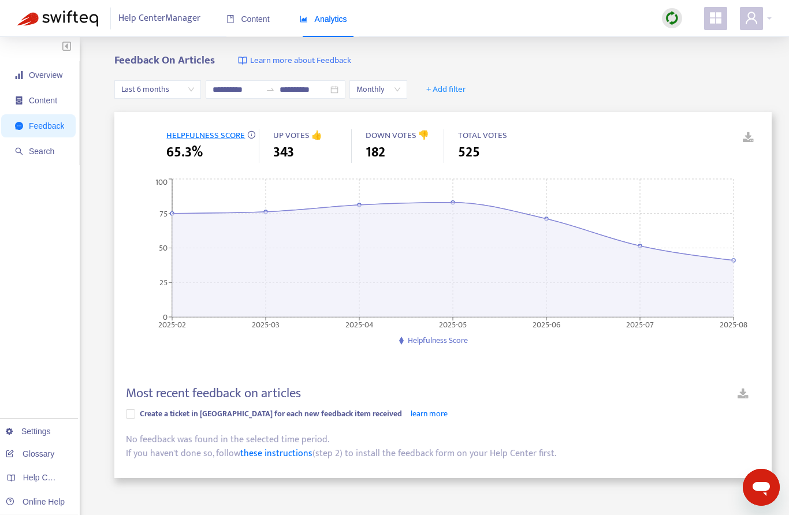
click at [48, 150] on span "Search" at bounding box center [41, 151] width 25 height 9
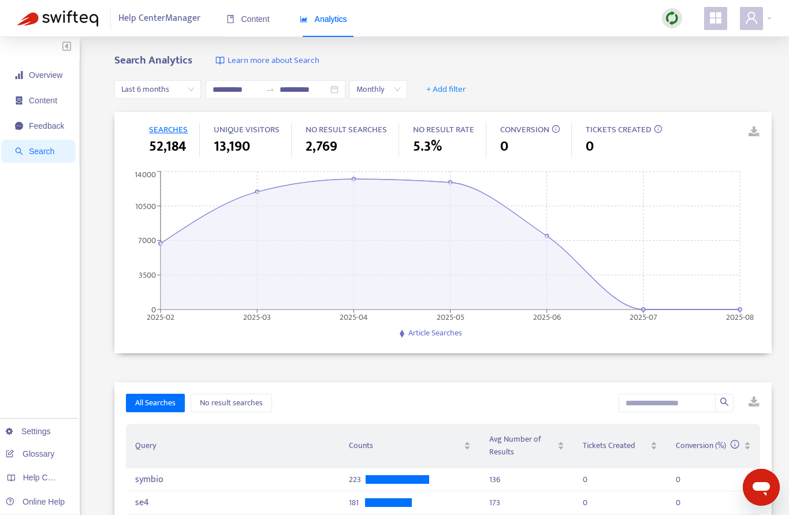
click at [182, 94] on span "Last 6 months" at bounding box center [157, 89] width 73 height 17
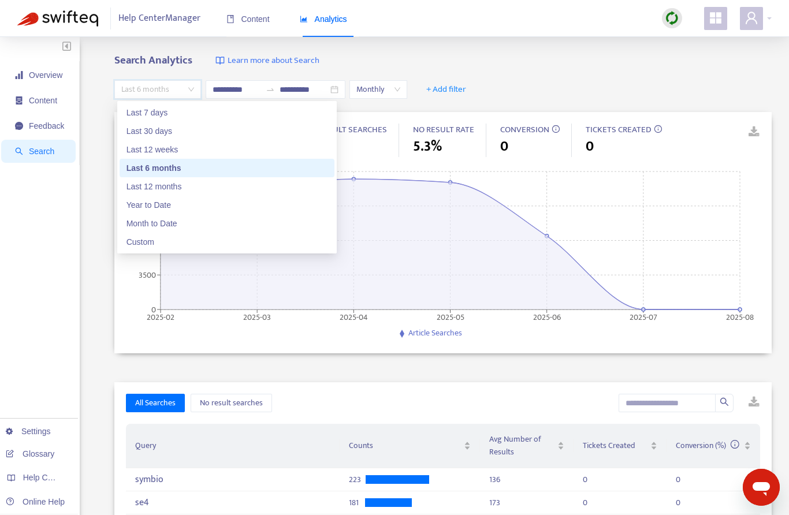
click at [167, 130] on div "Last 30 days" at bounding box center [226, 131] width 201 height 13
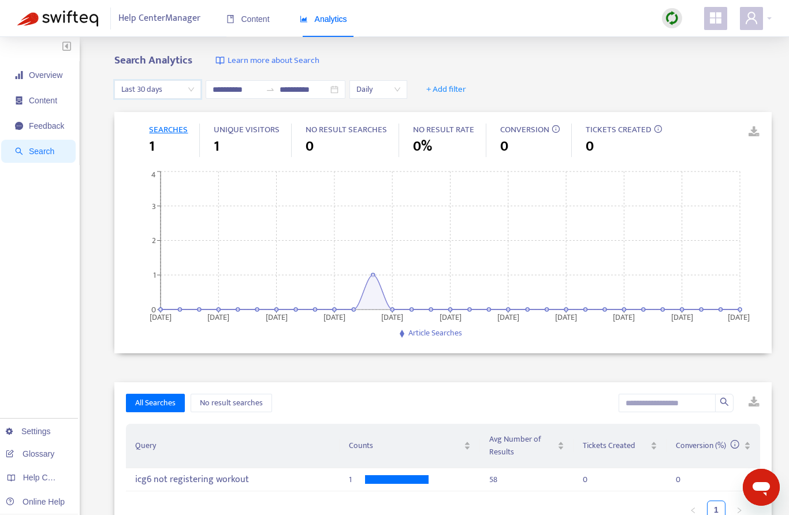
click at [400, 91] on span "Daily" at bounding box center [378, 89] width 44 height 17
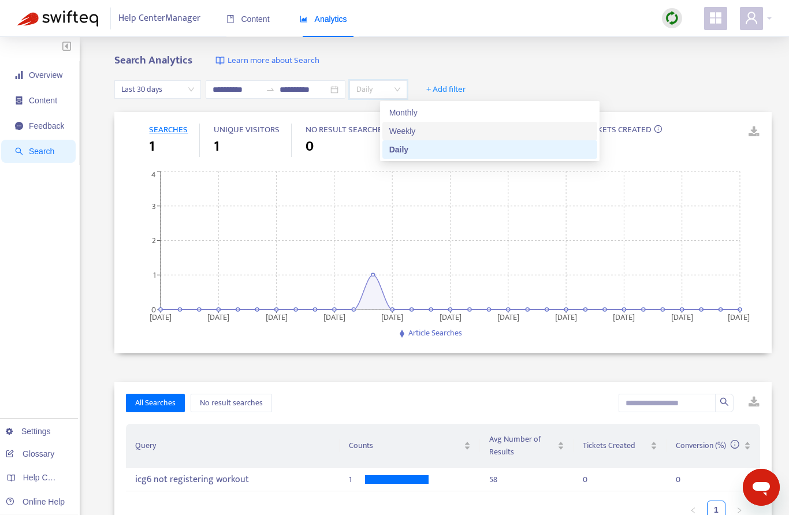
click at [420, 126] on div "Weekly" at bounding box center [489, 131] width 201 height 13
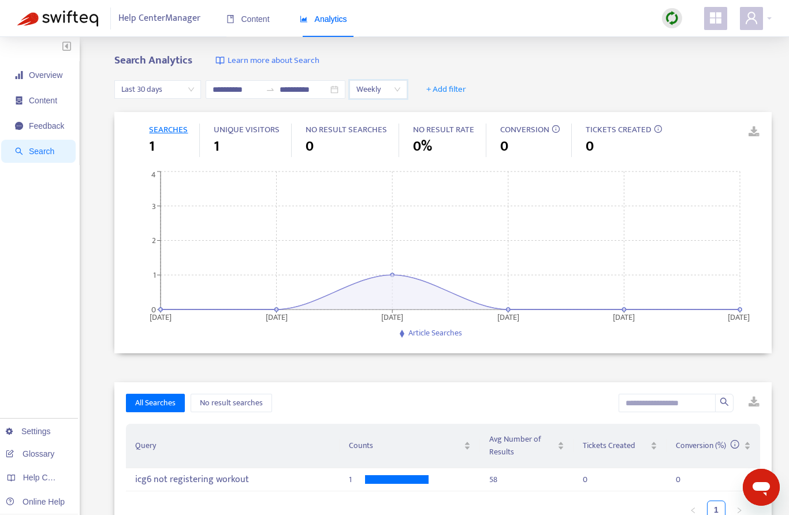
click at [180, 88] on span "Last 30 days" at bounding box center [157, 89] width 73 height 17
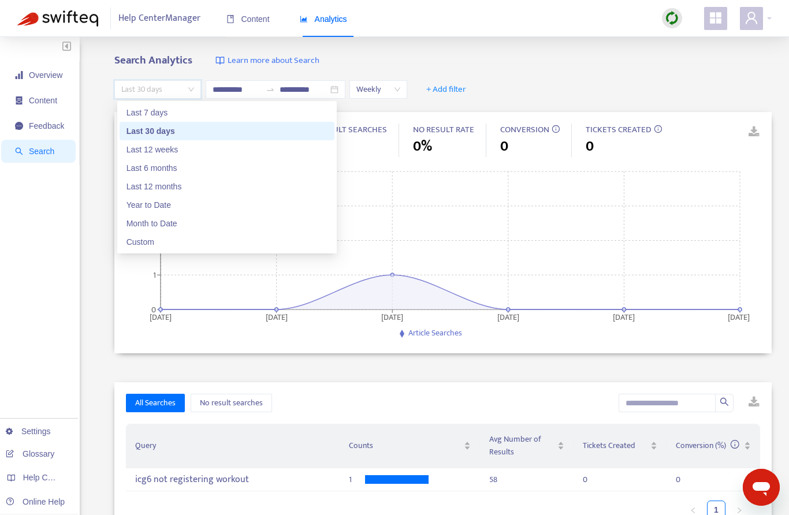
click at [177, 168] on div "Last 6 months" at bounding box center [226, 168] width 201 height 13
type input "**********"
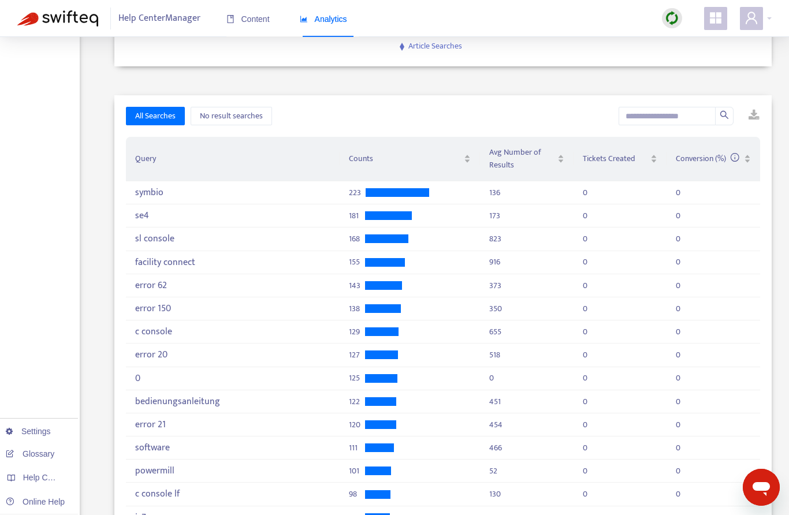
scroll to position [267, 0]
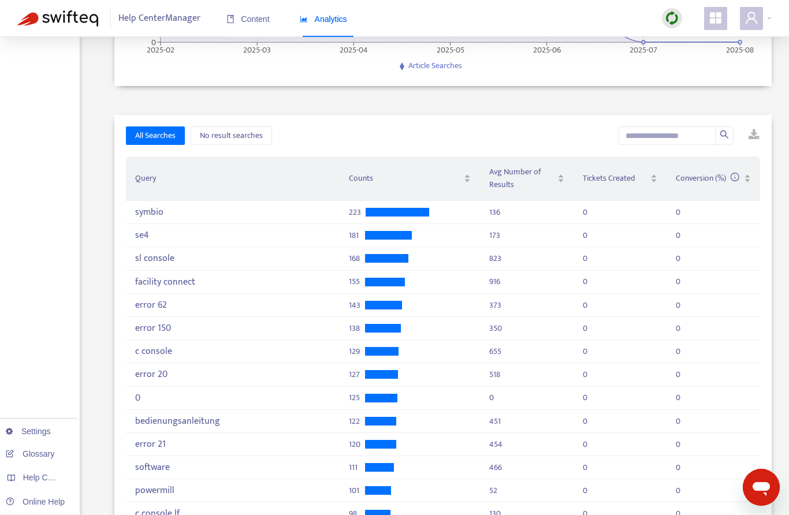
click at [242, 136] on span "No result searches" at bounding box center [231, 135] width 63 height 13
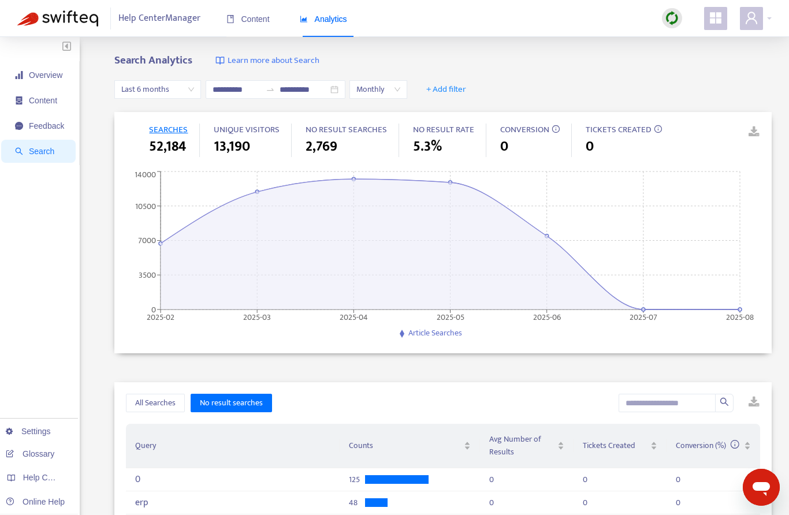
scroll to position [1, 0]
click at [782, 347] on div "**********" at bounding box center [394, 450] width 789 height 828
click at [252, 18] on span "Content" at bounding box center [247, 18] width 43 height 9
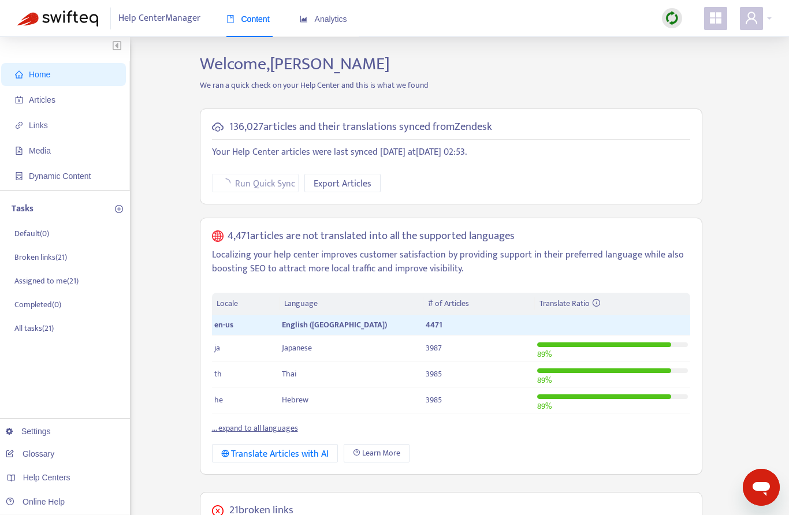
click at [51, 120] on span "Links" at bounding box center [66, 125] width 102 height 23
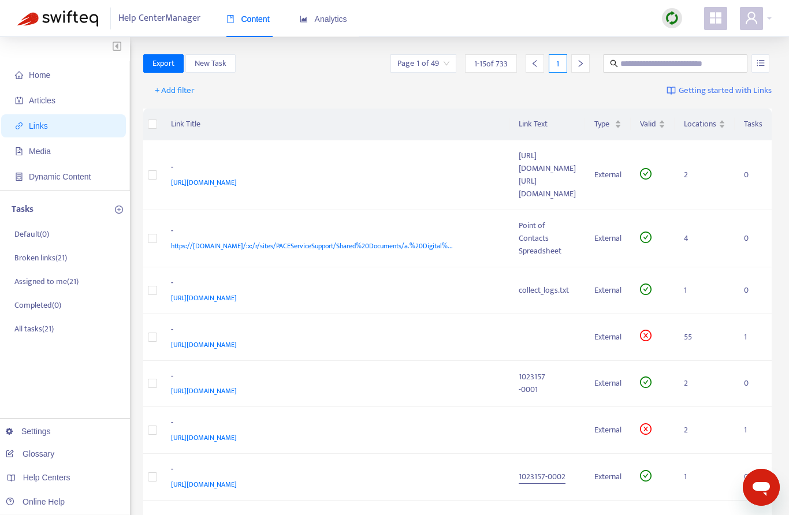
click at [49, 156] on span "Media" at bounding box center [66, 151] width 102 height 23
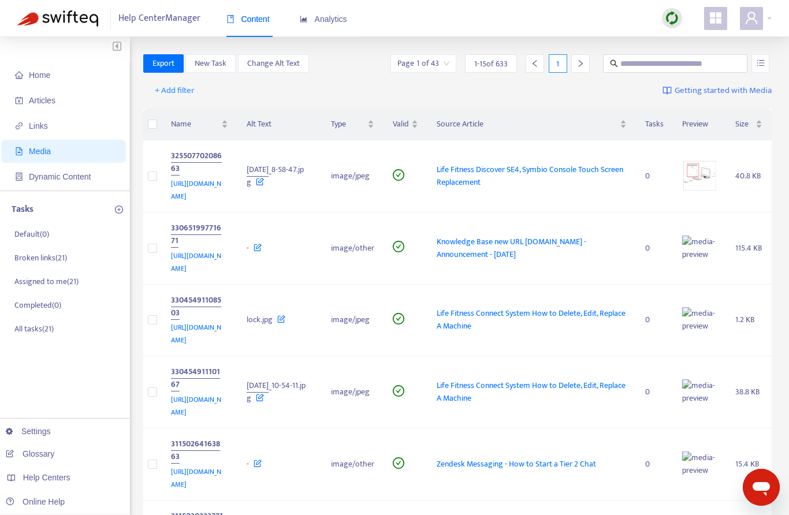
click at [71, 177] on span "Dynamic Content" at bounding box center [60, 176] width 62 height 9
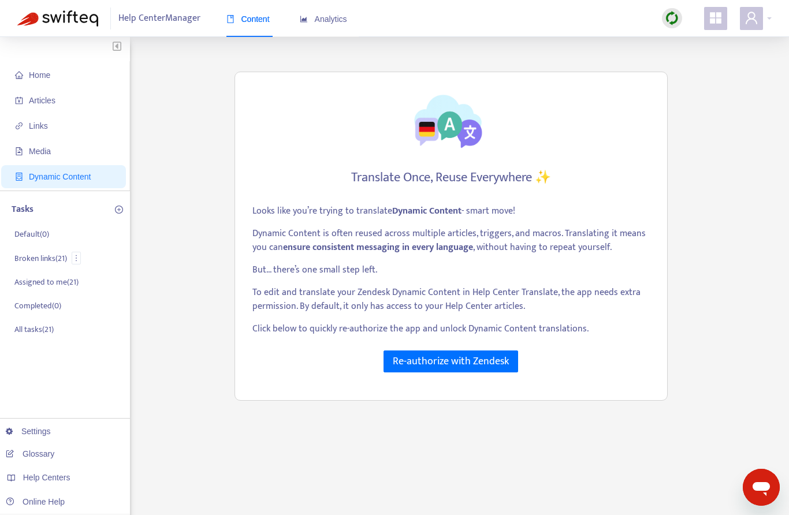
click at [29, 256] on p "Broken links ( 21 )" at bounding box center [40, 258] width 53 height 12
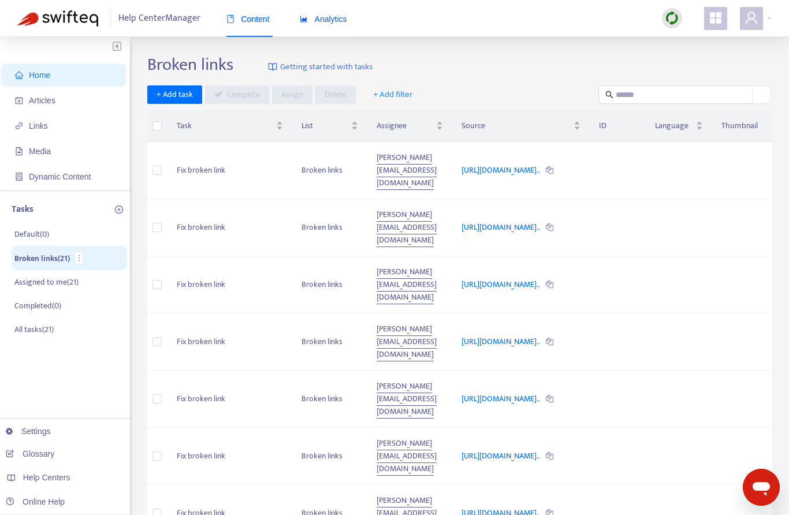
click at [340, 23] on span "Analytics" at bounding box center [323, 18] width 47 height 9
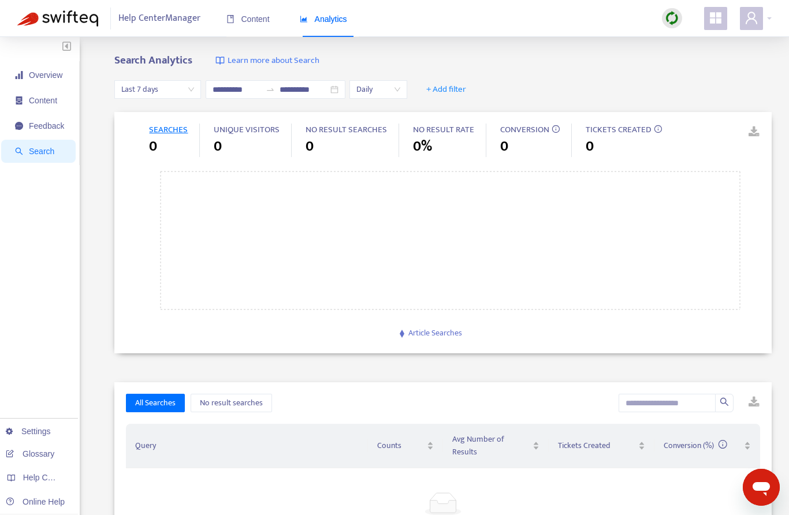
click at [28, 479] on span "Help Centers" at bounding box center [46, 477] width 47 height 9
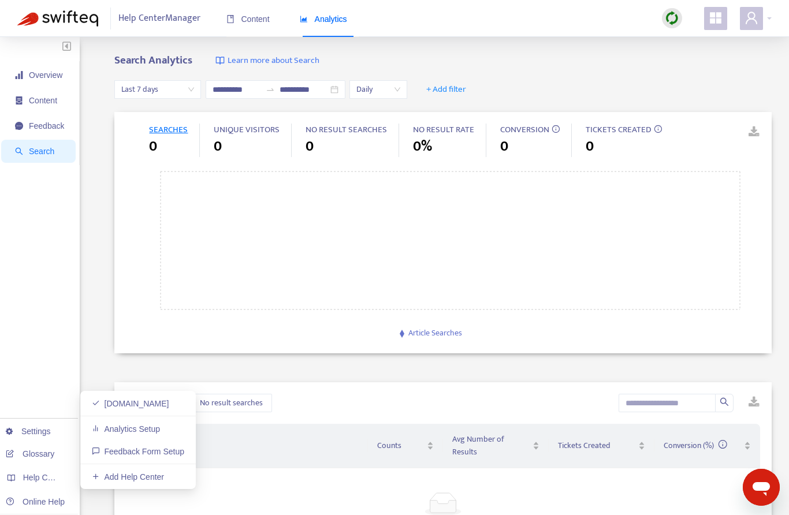
click at [152, 428] on link "Analytics Setup" at bounding box center [126, 428] width 68 height 9
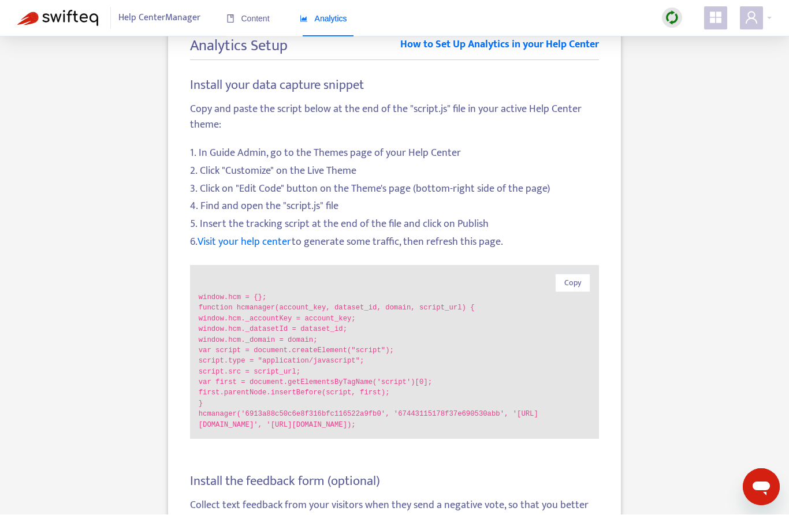
scroll to position [104, 0]
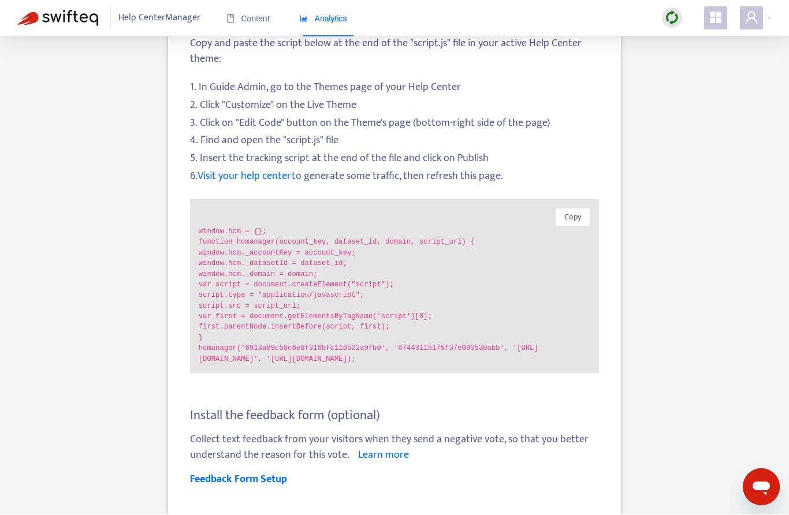
click at [764, 211] on div "Analytics Setup How to Set Up Analytics in your Help Center Install your data c…" at bounding box center [394, 234] width 754 height 568
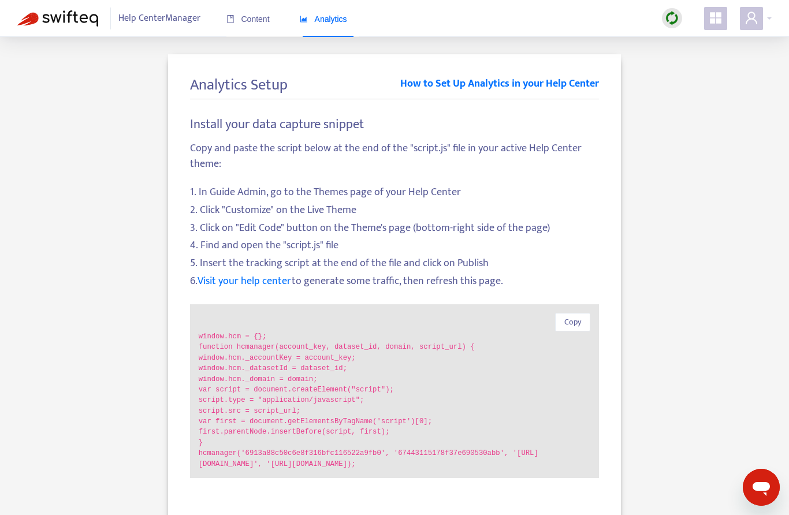
click at [550, 88] on link "How to Set Up Analytics in your Help Center" at bounding box center [499, 87] width 199 height 23
click at [327, 13] on div "Analytics" at bounding box center [323, 19] width 47 height 13
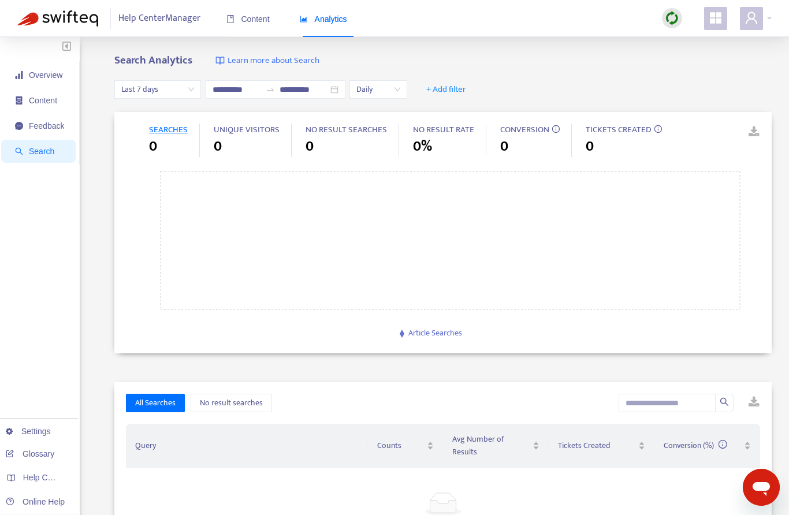
click at [58, 125] on span "Feedback" at bounding box center [46, 125] width 35 height 9
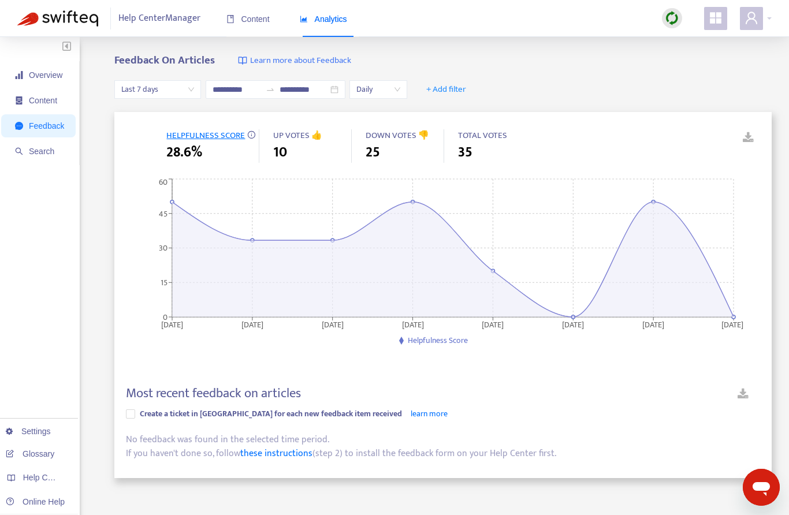
click at [50, 99] on span "Content" at bounding box center [43, 100] width 28 height 9
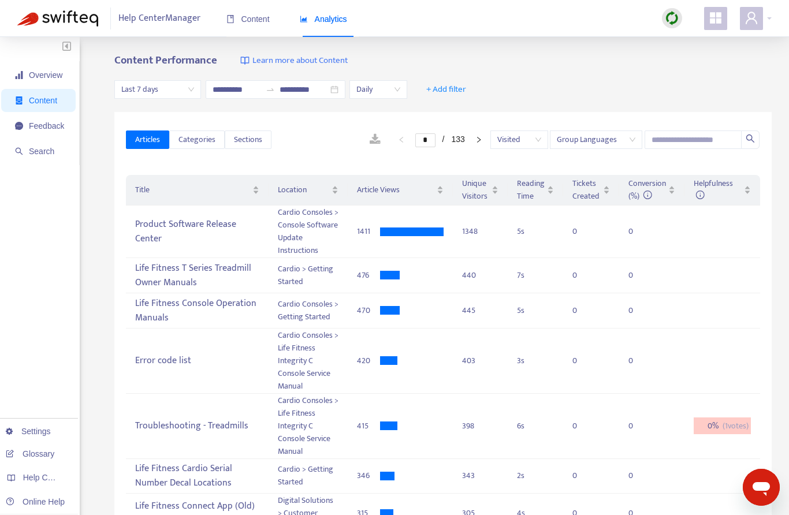
click at [531, 140] on span "Visited" at bounding box center [519, 139] width 44 height 17
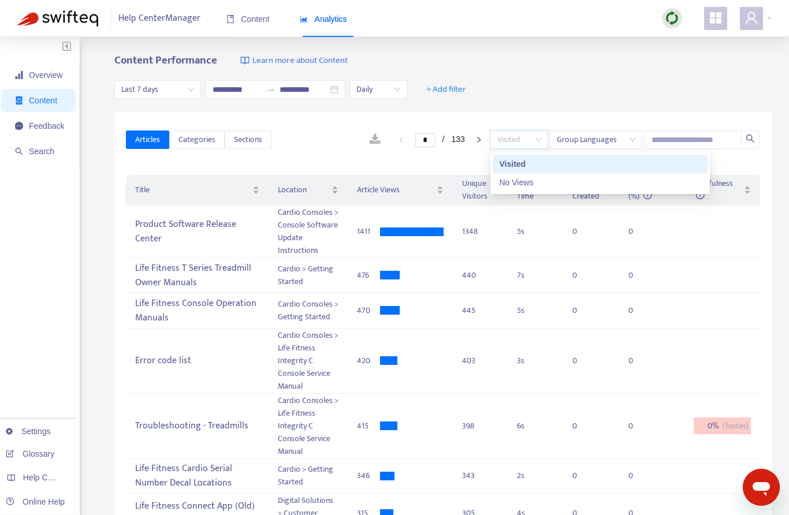
click at [521, 137] on span "Visited" at bounding box center [519, 139] width 44 height 17
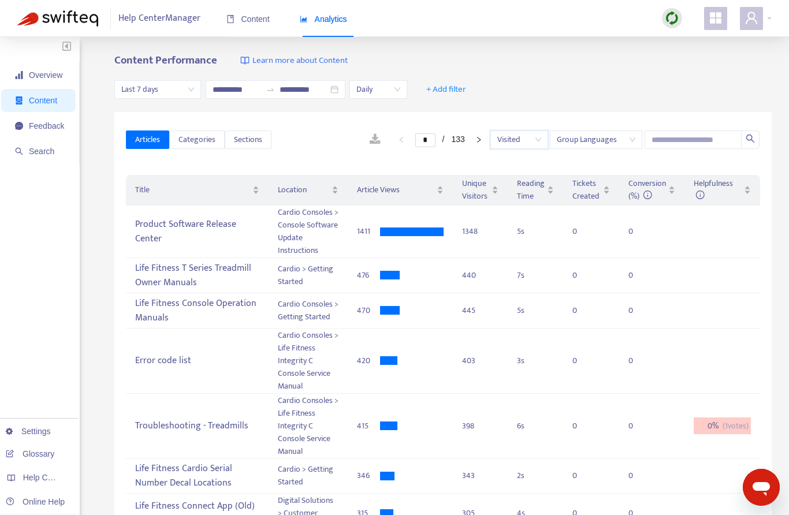
click at [180, 93] on span "Last 7 days" at bounding box center [157, 89] width 73 height 17
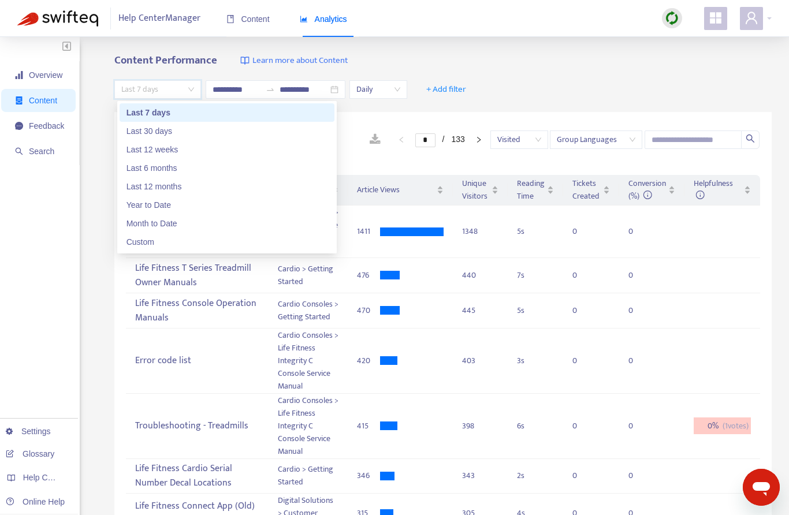
click at [171, 130] on div "Last 30 days" at bounding box center [226, 131] width 201 height 13
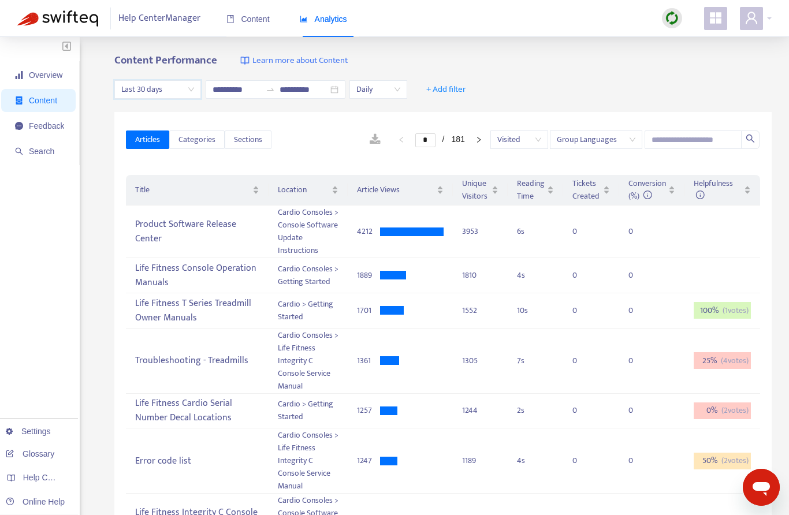
click at [370, 136] on link at bounding box center [375, 139] width 34 height 17
click at [186, 90] on span "Last 30 days" at bounding box center [157, 89] width 73 height 17
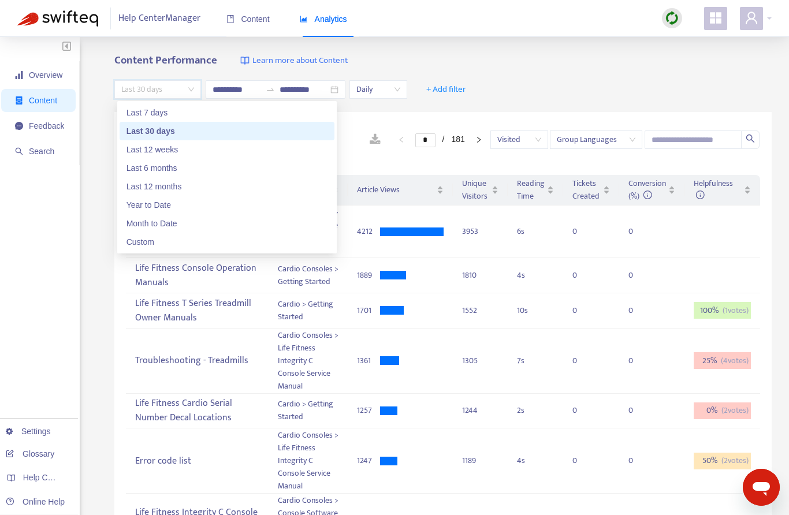
click at [178, 148] on div "Last 12 weeks" at bounding box center [226, 149] width 201 height 13
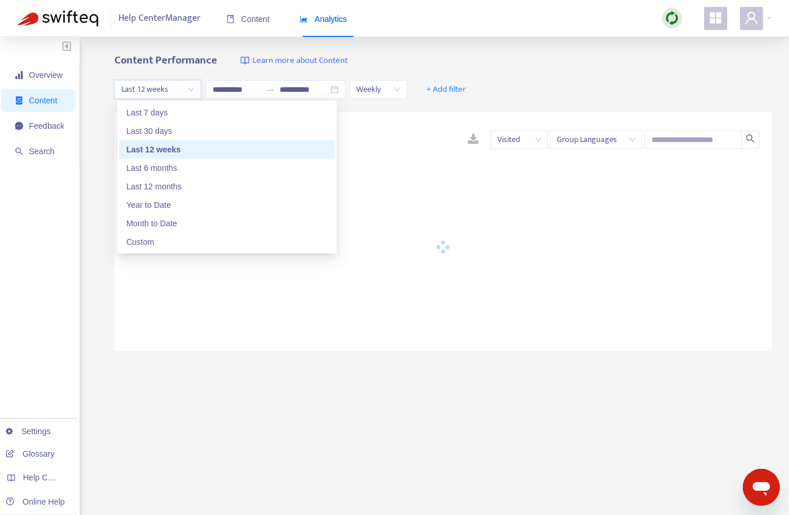
type input "**********"
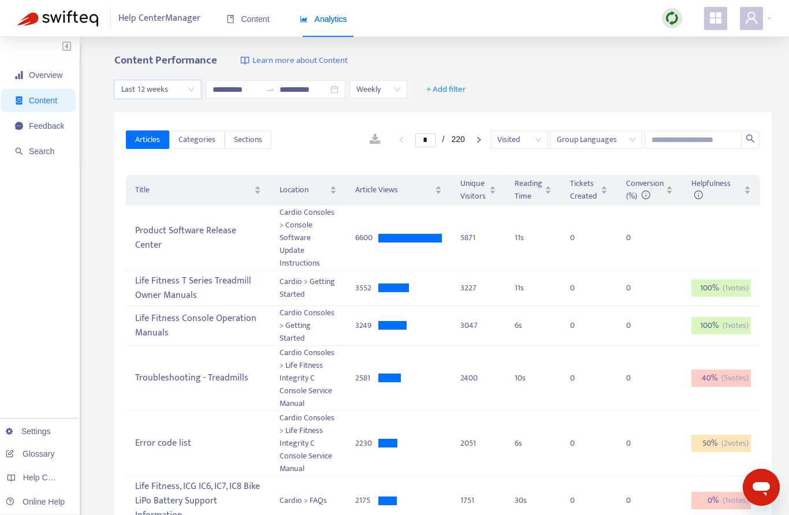
click at [195, 143] on span "Categories" at bounding box center [196, 139] width 37 height 13
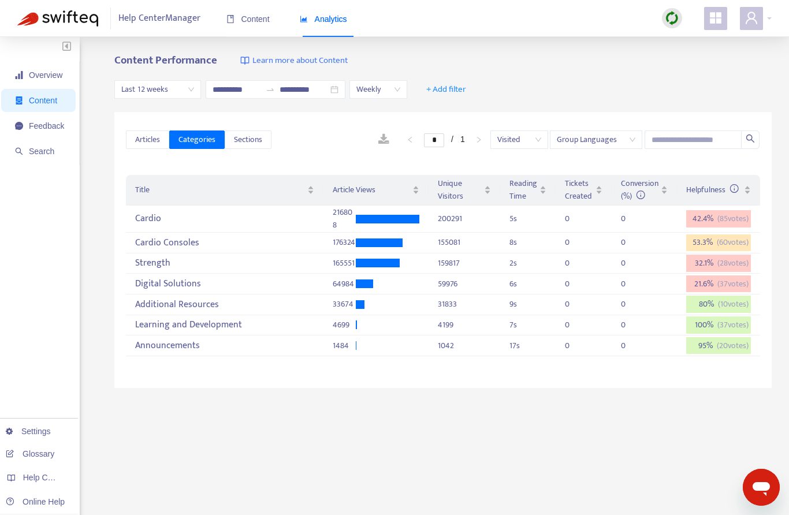
click at [145, 144] on span "Articles" at bounding box center [147, 139] width 25 height 13
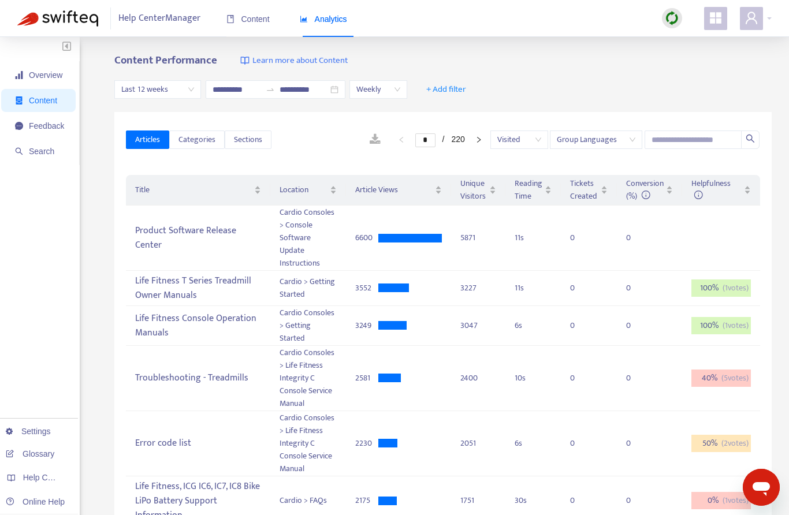
click at [531, 144] on span "Visited" at bounding box center [519, 139] width 44 height 17
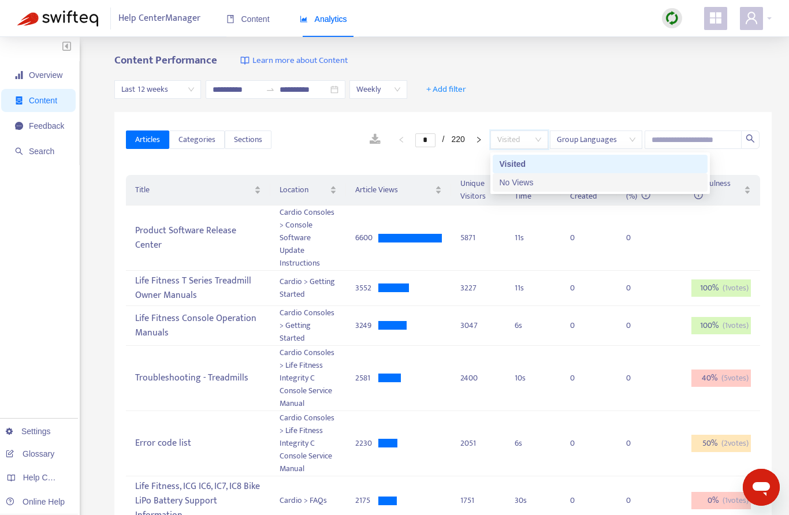
click at [526, 181] on div "No Views" at bounding box center [599, 182] width 201 height 13
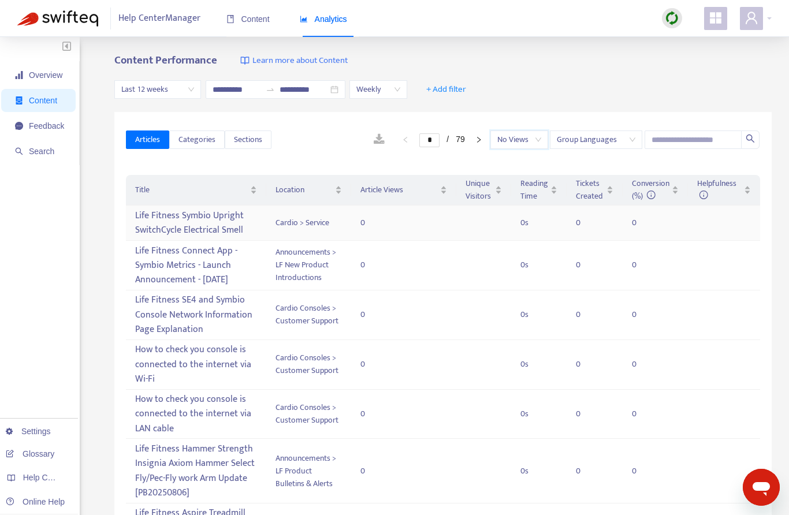
click at [211, 222] on div "Life Fitness Symbio Upright SwitchCycle Electrical Smell" at bounding box center [196, 222] width 122 height 33
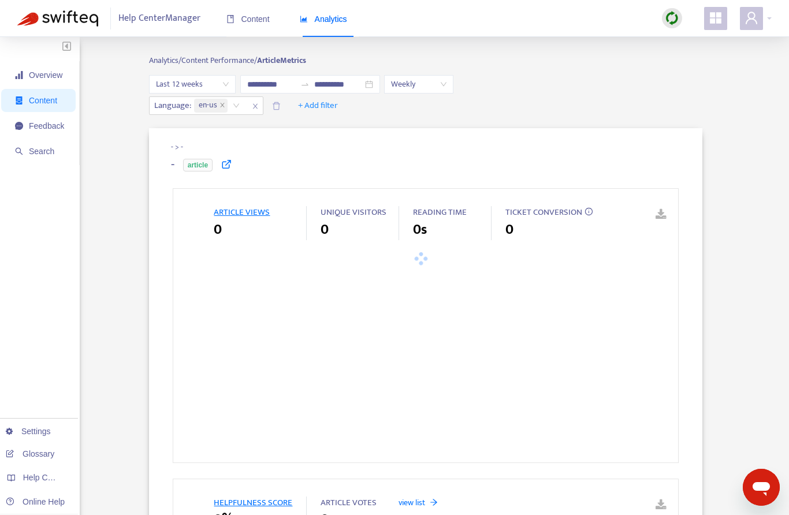
type input "**********"
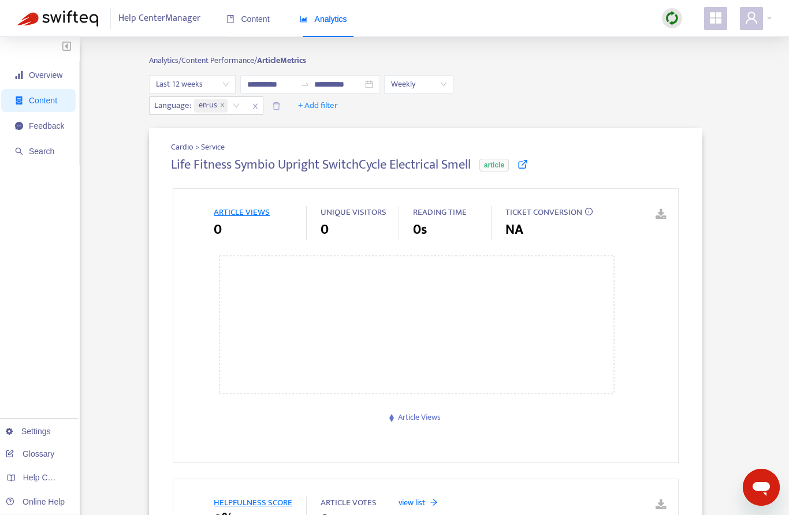
click at [528, 160] on icon at bounding box center [522, 164] width 10 height 10
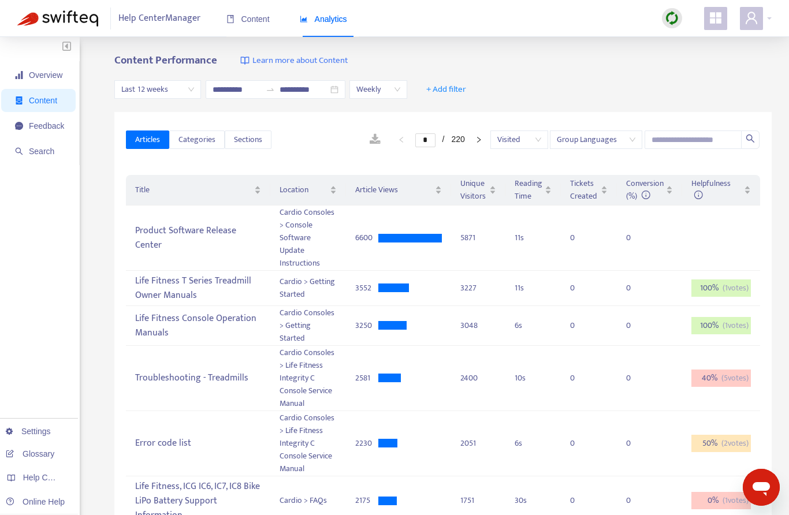
click at [513, 140] on span "Visited" at bounding box center [519, 139] width 44 height 17
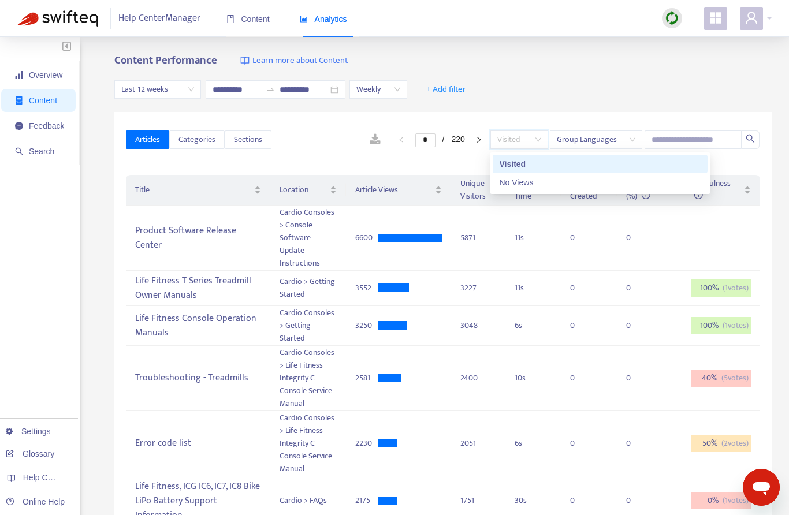
click at [528, 185] on div "No Views" at bounding box center [599, 182] width 201 height 13
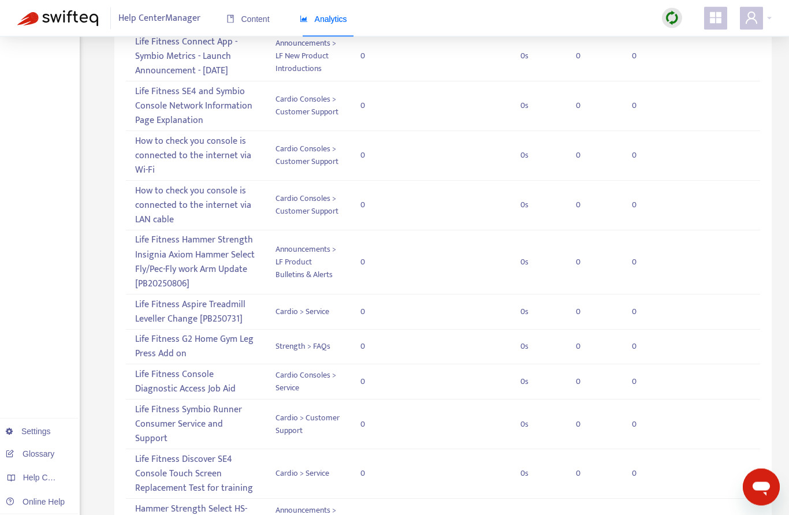
scroll to position [174, 0]
click at [207, 256] on div "Life Fitness Hammer Strength Insignia Axiom Hammer Select Fly/Pec-Fly work Arm …" at bounding box center [196, 262] width 122 height 62
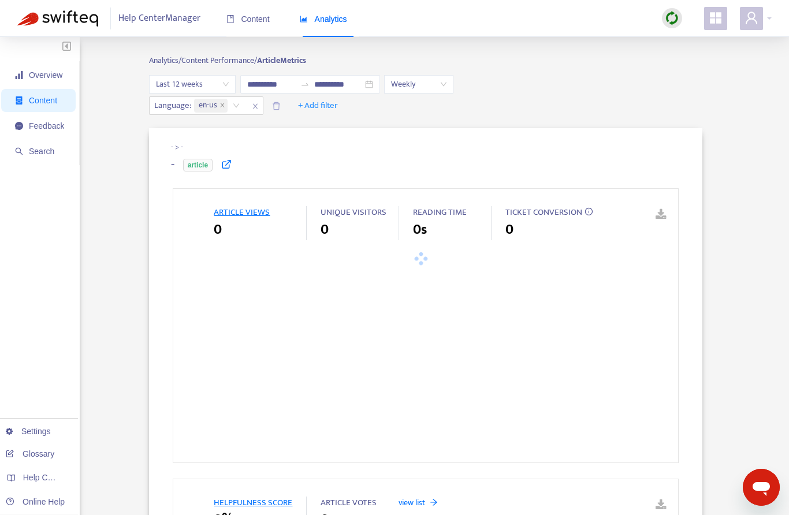
type input "**********"
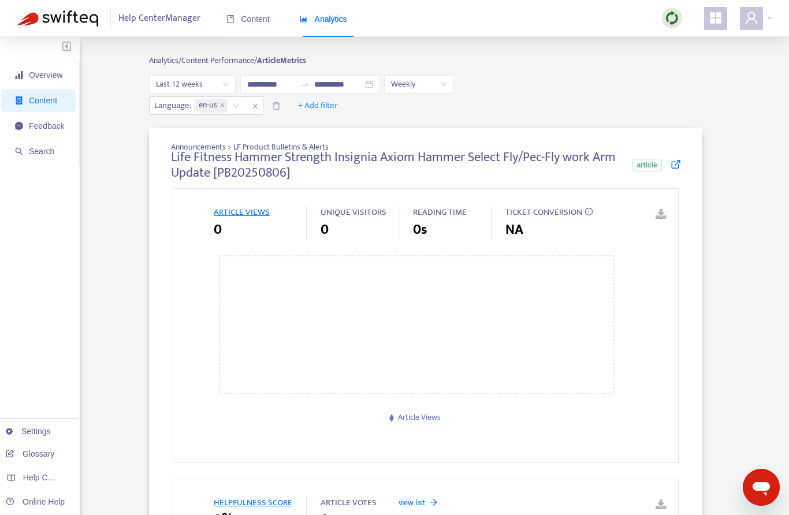
click at [678, 161] on icon at bounding box center [675, 164] width 10 height 10
click at [62, 99] on span "Content" at bounding box center [39, 100] width 49 height 23
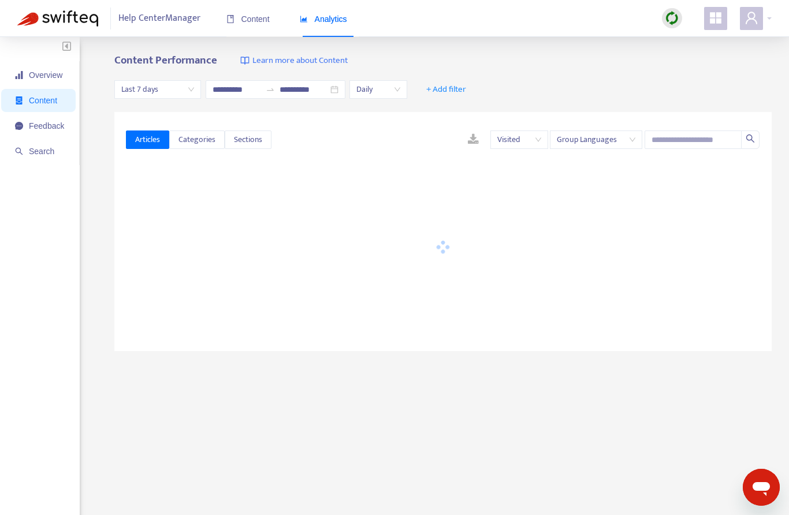
type input "**********"
click at [58, 74] on span "Overview" at bounding box center [45, 74] width 33 height 9
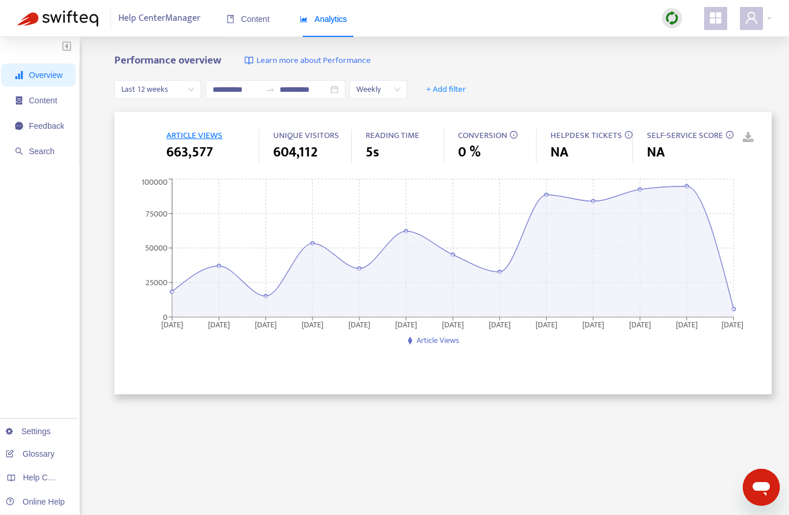
click at [42, 102] on span "Content" at bounding box center [43, 100] width 28 height 9
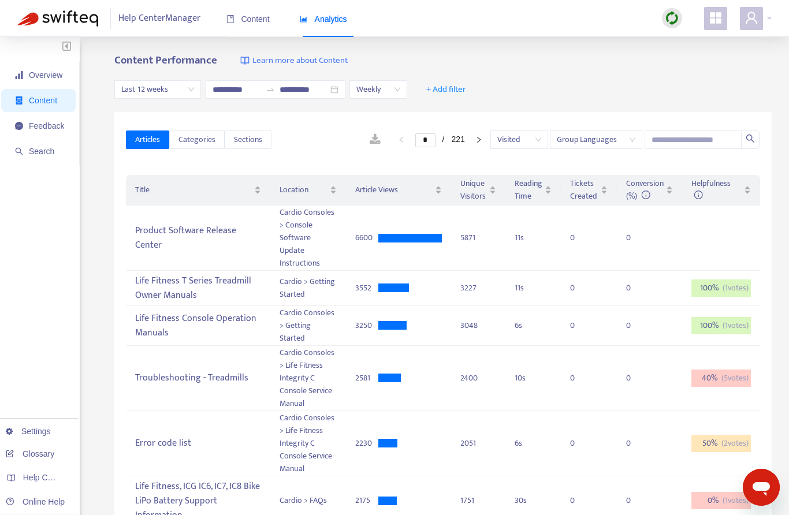
click at [517, 139] on span "Visited" at bounding box center [519, 139] width 44 height 17
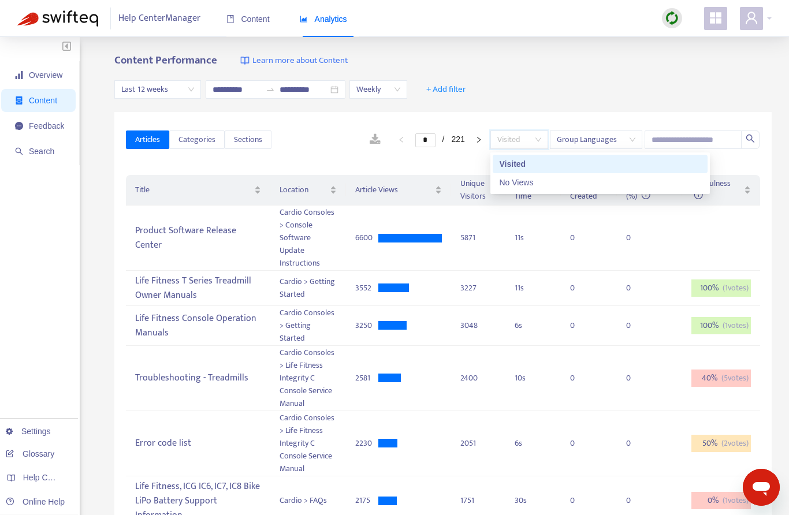
click at [530, 182] on div "No Views" at bounding box center [599, 182] width 201 height 13
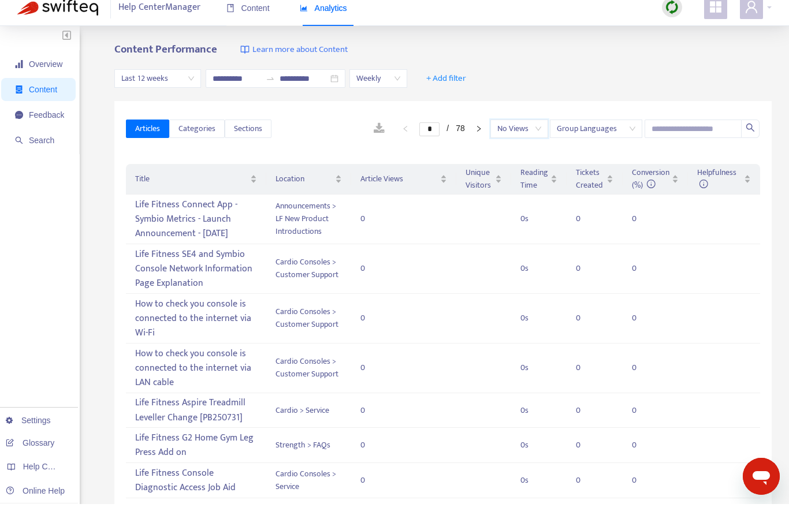
click at [478, 136] on icon "right" at bounding box center [478, 139] width 7 height 7
type input "*"
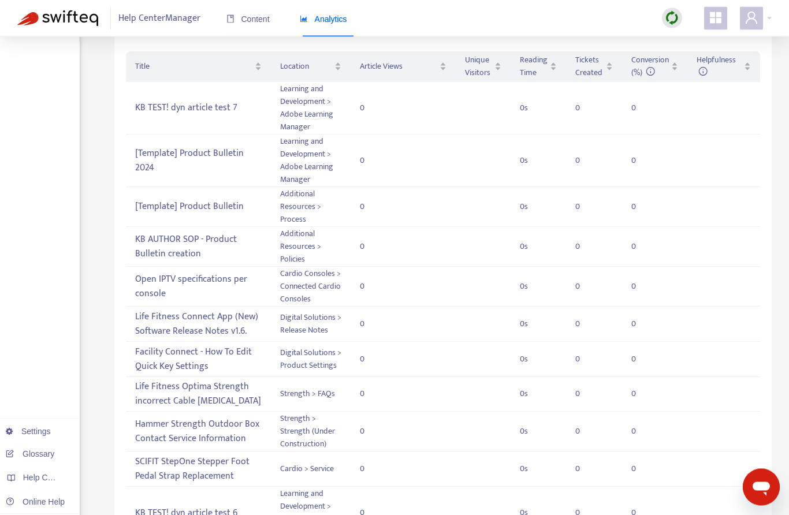
scroll to position [126, 0]
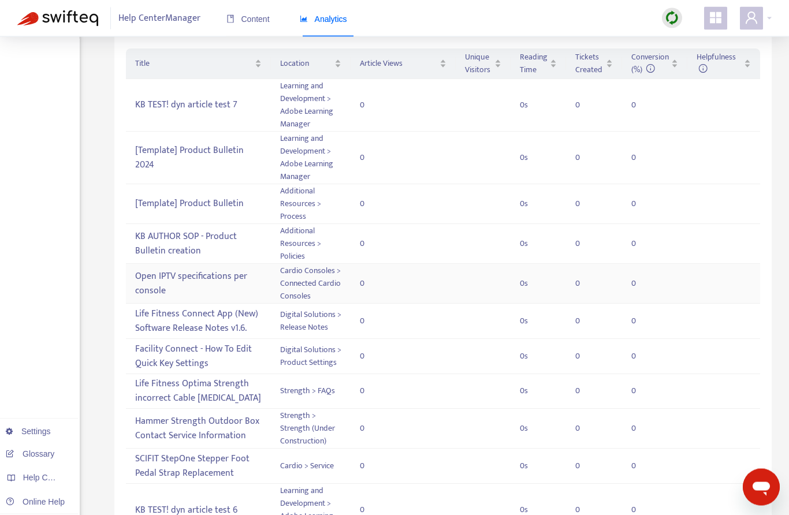
click at [213, 279] on div "Open IPTV specifications per console" at bounding box center [198, 283] width 126 height 33
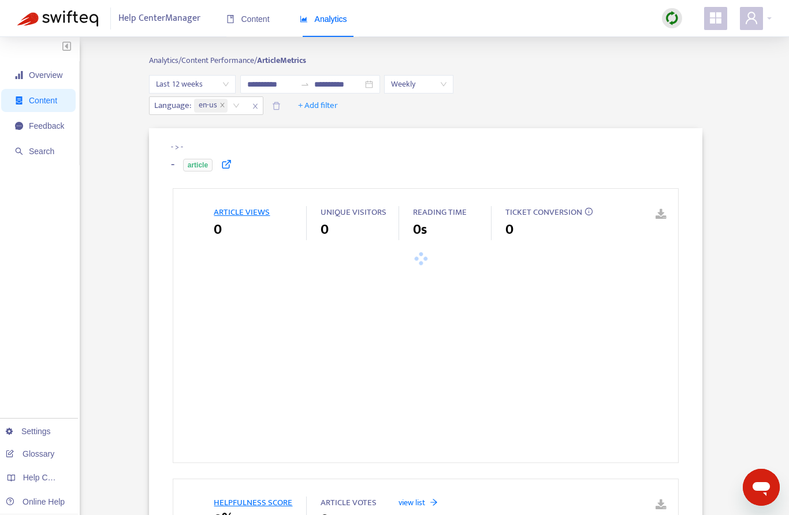
type input "**********"
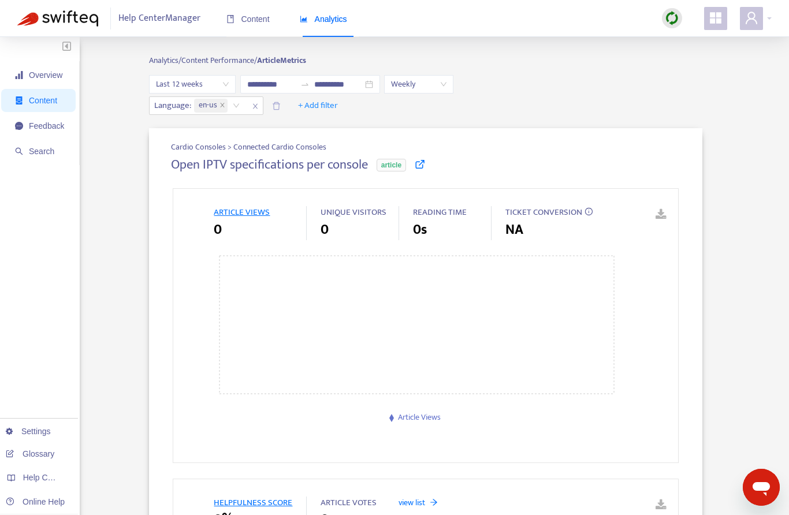
click at [425, 166] on icon at bounding box center [419, 164] width 10 height 10
click at [44, 429] on link "Settings" at bounding box center [28, 431] width 45 height 9
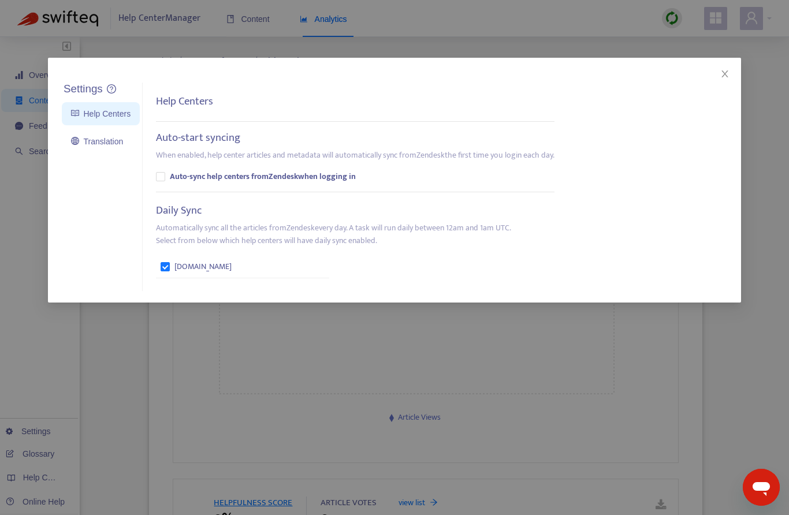
click at [113, 137] on link "Translation" at bounding box center [97, 141] width 52 height 9
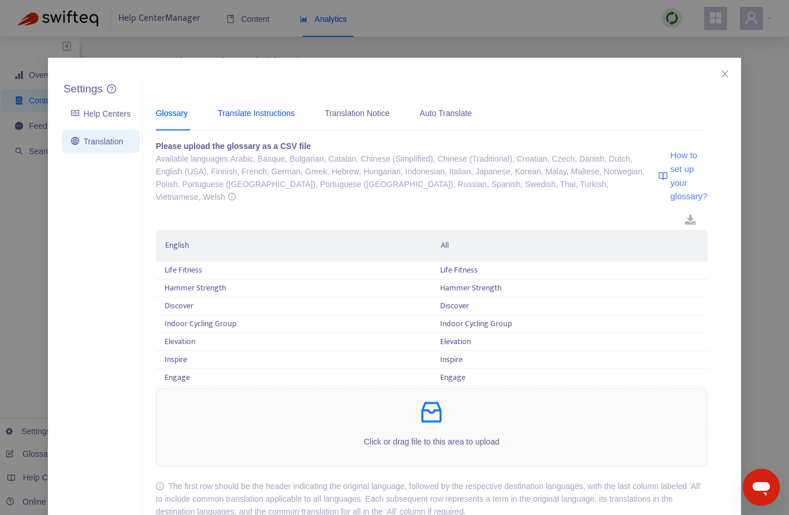
click at [268, 112] on div "Translate Instructions" at bounding box center [256, 113] width 77 height 13
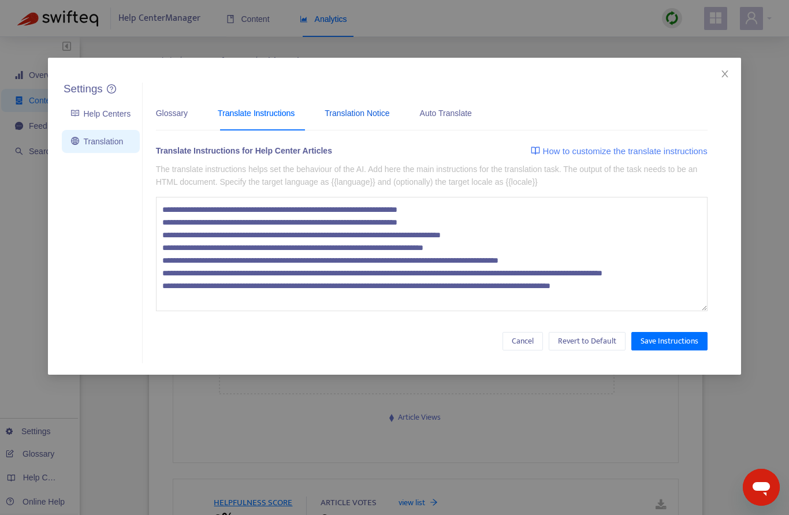
click at [377, 119] on div "Translation Notice" at bounding box center [356, 113] width 65 height 13
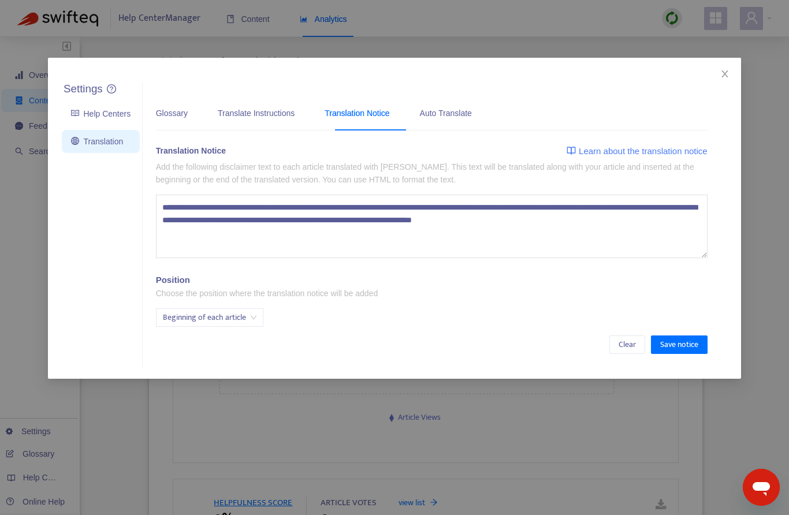
click at [244, 317] on span "Beginning of each article" at bounding box center [210, 317] width 94 height 17
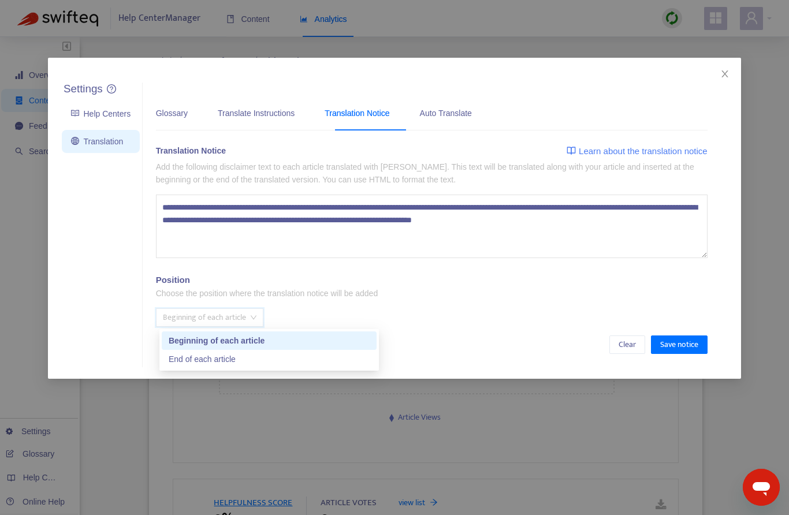
click at [319, 304] on div "Position Choose the position where the translation notice will be added Beginni…" at bounding box center [431, 301] width 551 height 53
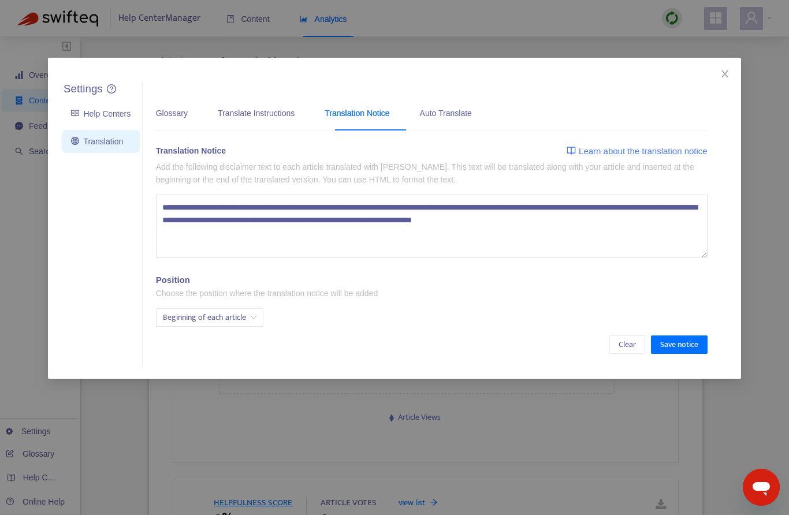
click at [728, 74] on icon "close" at bounding box center [724, 73] width 9 height 9
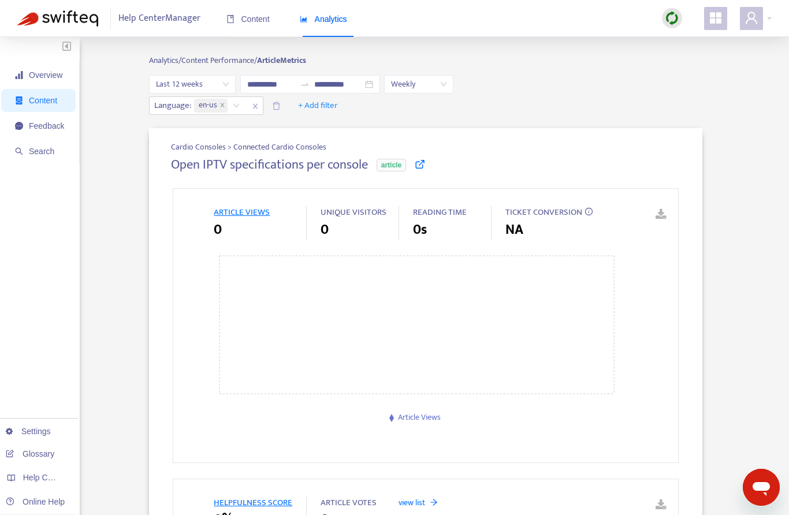
click at [750, 21] on icon "user" at bounding box center [751, 18] width 14 height 14
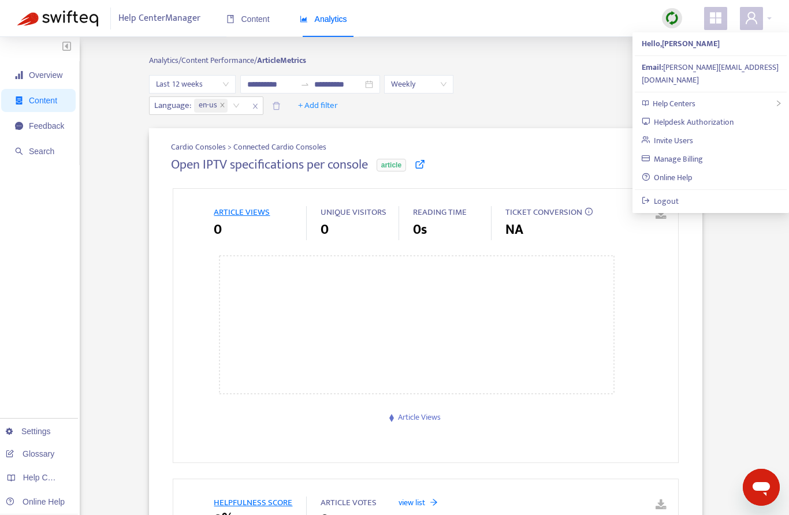
click at [722, 115] on link "Helpdesk Authorization" at bounding box center [687, 121] width 92 height 13
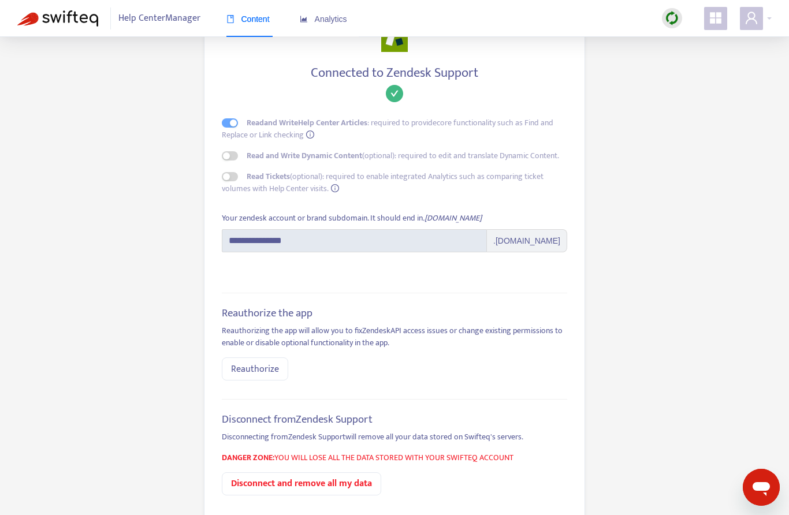
scroll to position [35, 0]
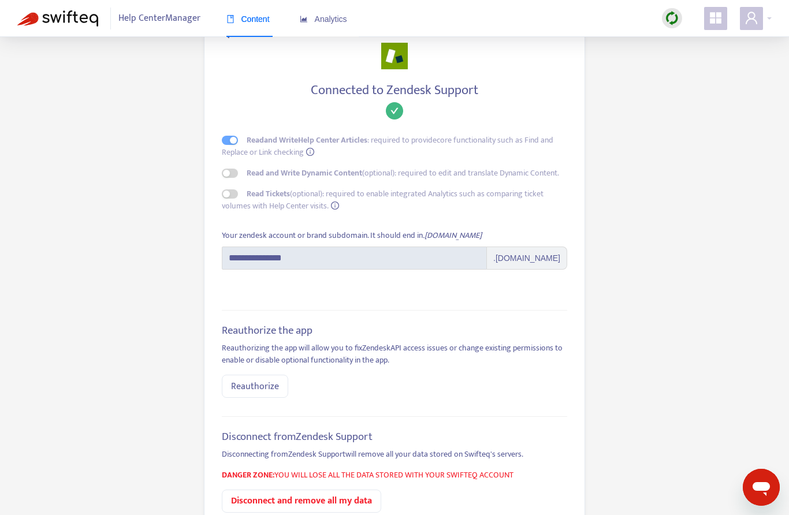
click at [337, 204] on icon "info-circle" at bounding box center [335, 205] width 8 height 8
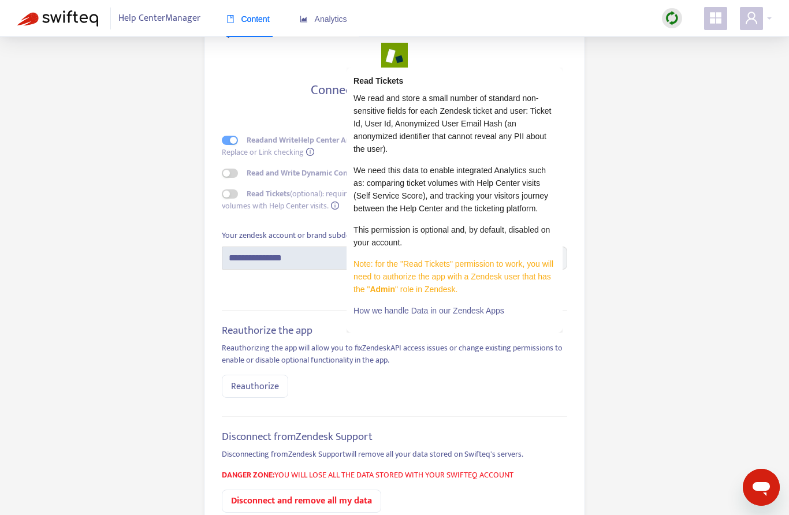
click at [310, 327] on h5 "Reauthorize the app" at bounding box center [394, 330] width 345 height 13
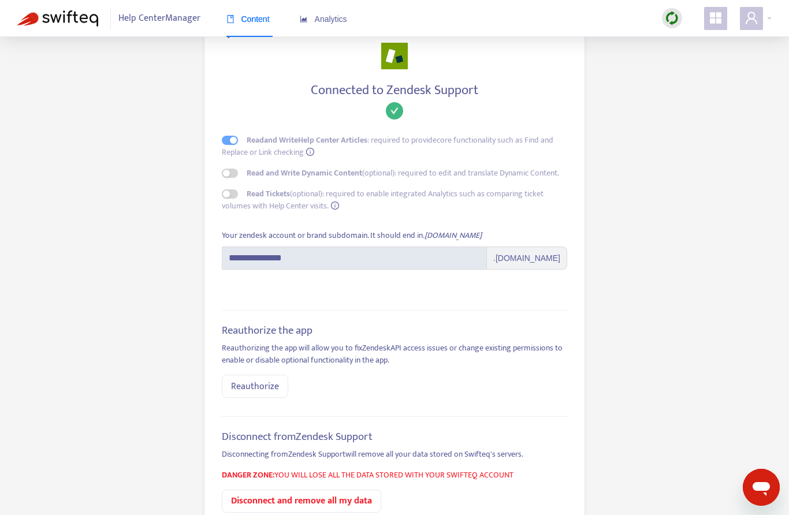
click at [229, 189] on div "Read Tickets (optional): required to enable integrated Analytics such as compar…" at bounding box center [394, 200] width 345 height 24
click at [233, 200] on span "Read Tickets (optional): required to enable integrated Analytics such as compar…" at bounding box center [383, 199] width 322 height 25
click at [238, 145] on div "Read and Write Help Center Articles : required to provide core functionality su…" at bounding box center [394, 146] width 345 height 24
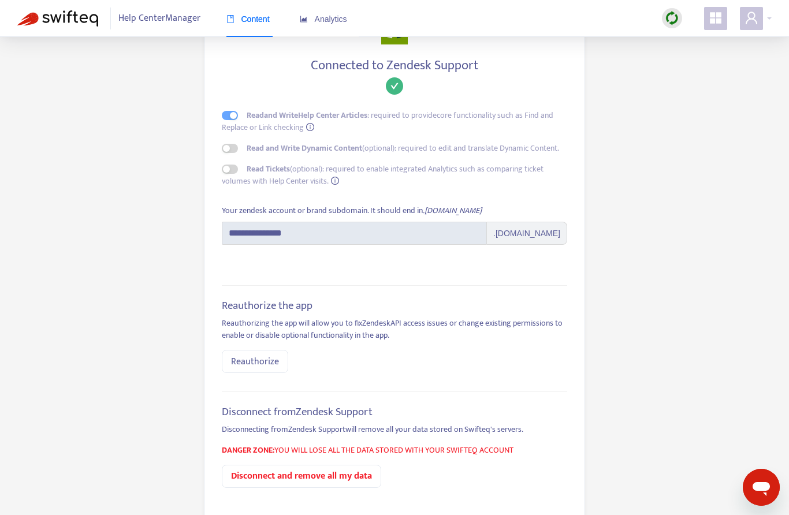
scroll to position [41, 0]
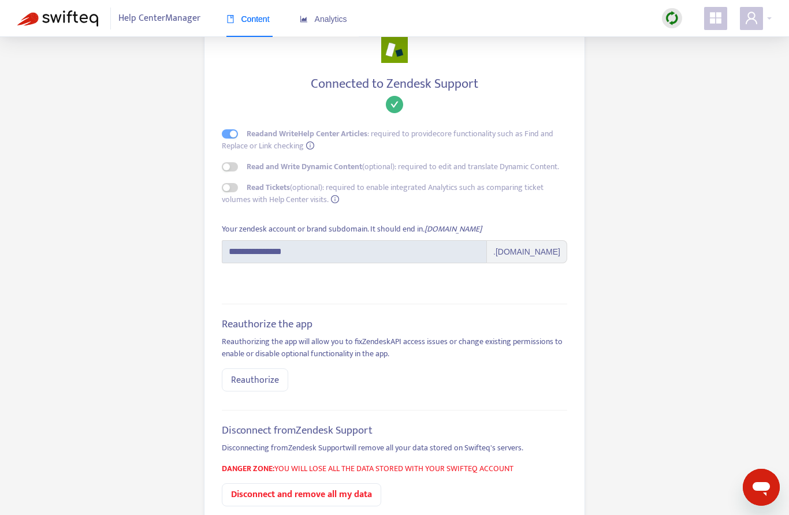
click at [253, 379] on span "Reauthorize" at bounding box center [255, 380] width 48 height 14
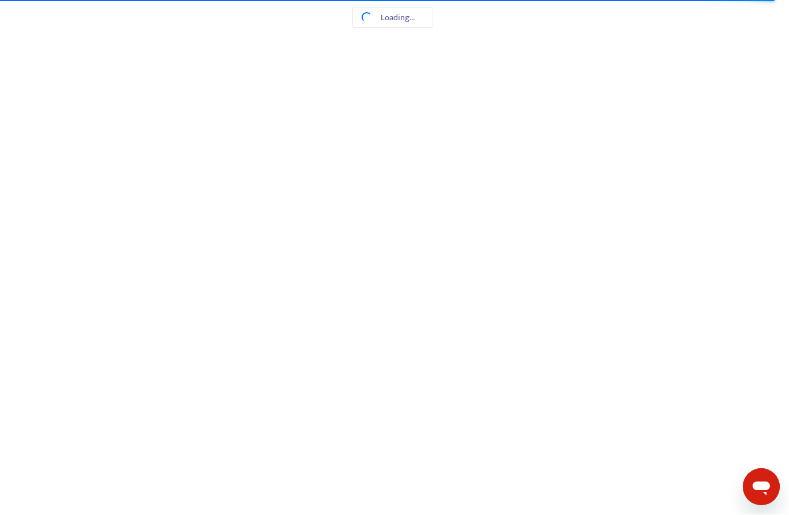
scroll to position [1, 0]
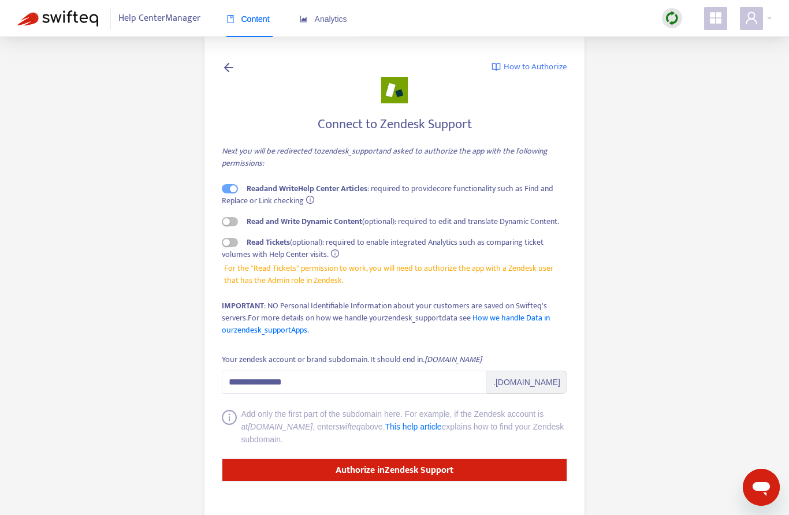
click at [232, 238] on span "button" at bounding box center [230, 242] width 16 height 9
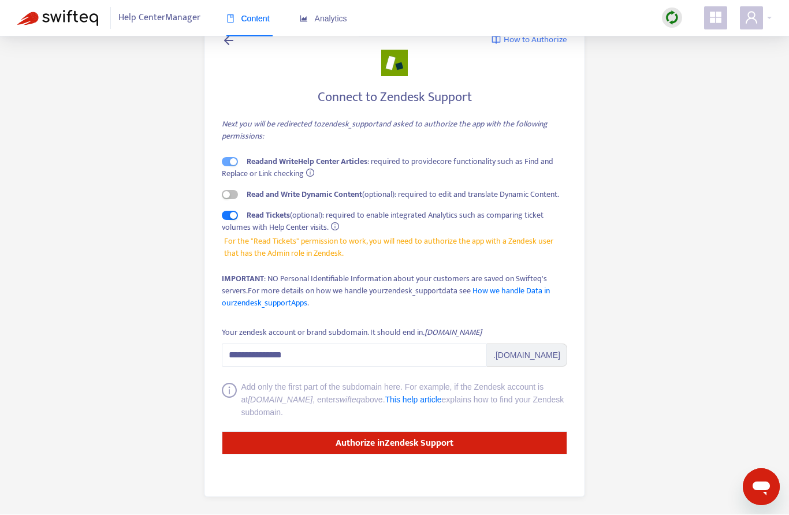
scroll to position [48, 0]
click at [416, 436] on strong "Authorize in Zendesk Support" at bounding box center [394, 444] width 118 height 16
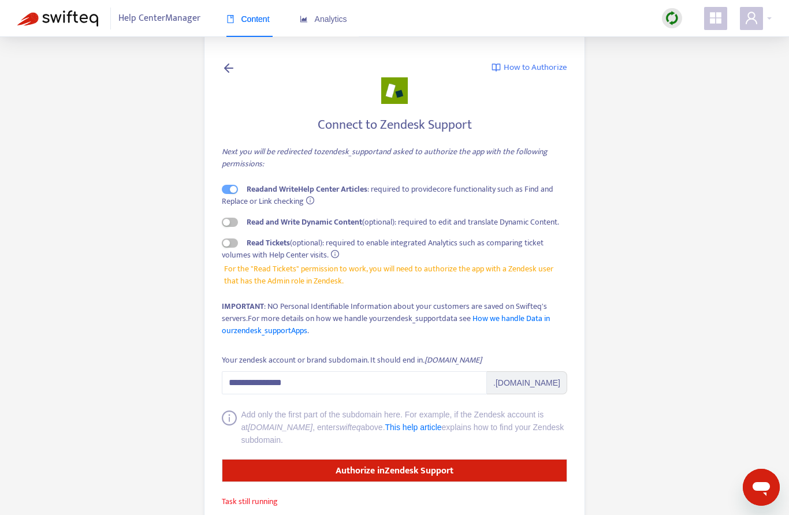
scroll to position [53, 0]
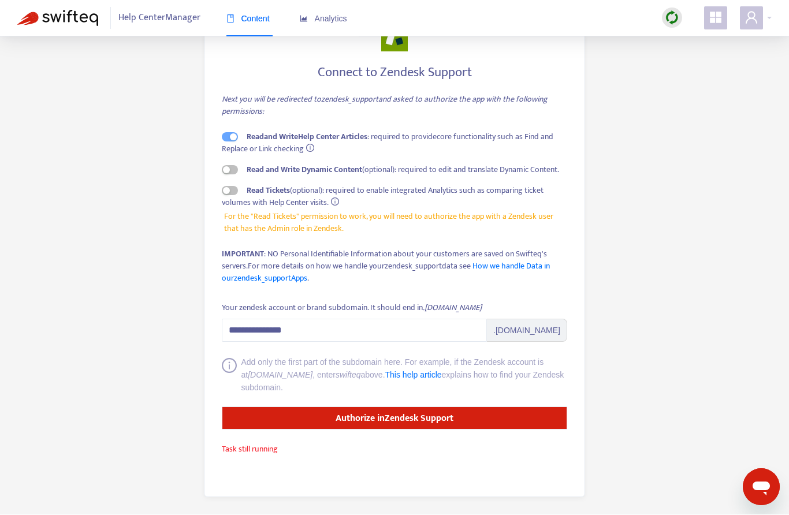
click at [161, 18] on span "Help Center Manager" at bounding box center [159, 19] width 82 height 22
click at [167, 12] on span "Help Center Manager" at bounding box center [159, 19] width 82 height 22
click at [343, 21] on span "Analytics" at bounding box center [323, 18] width 47 height 9
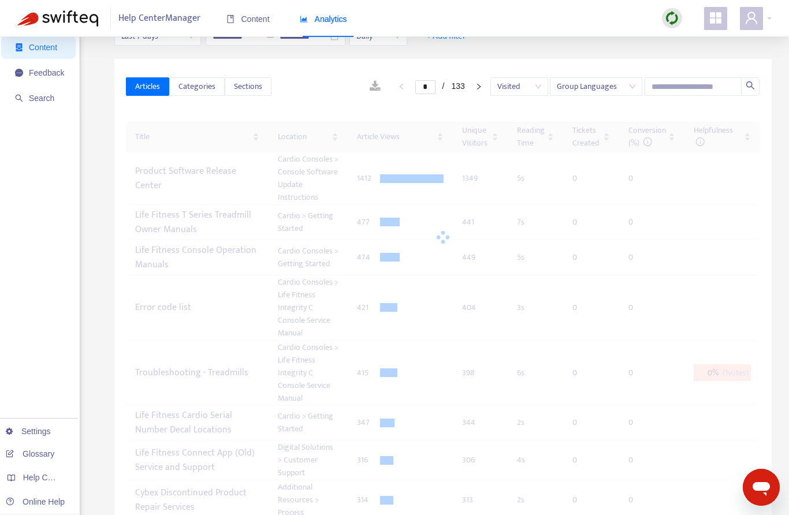
click at [757, 18] on icon "user" at bounding box center [751, 18] width 14 height 14
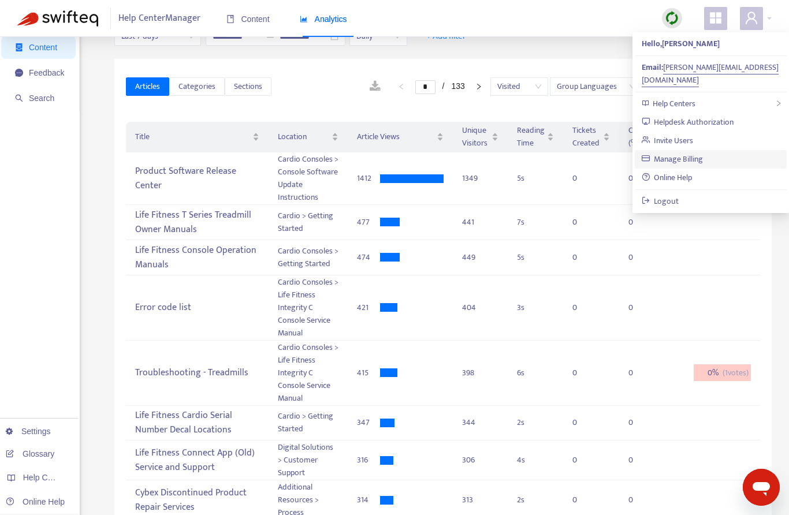
click at [694, 152] on link "Manage Billing" at bounding box center [672, 158] width 62 height 13
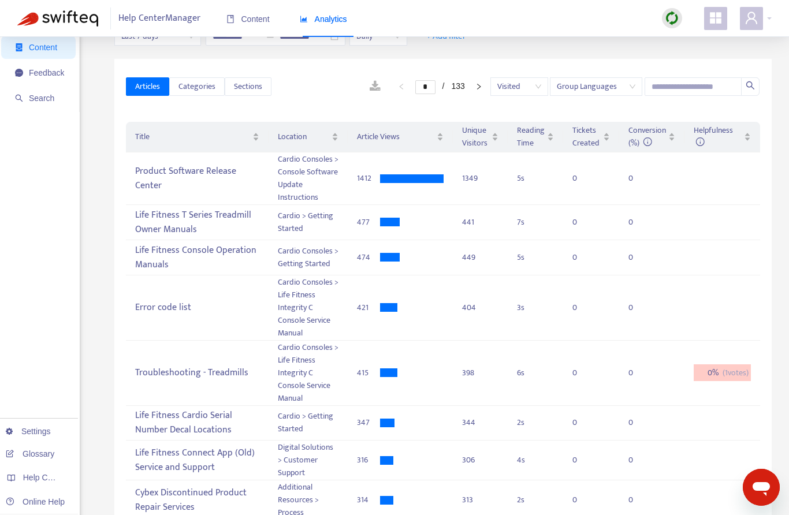
click at [745, 24] on icon "user" at bounding box center [751, 18] width 14 height 14
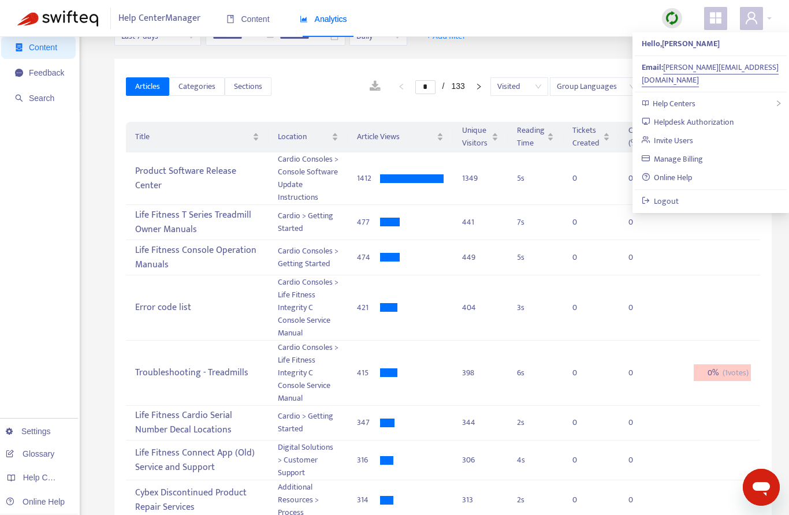
click at [684, 97] on span "Help Centers" at bounding box center [673, 103] width 43 height 13
click at [574, 113] on link "Analytics Setup" at bounding box center [551, 116] width 63 height 13
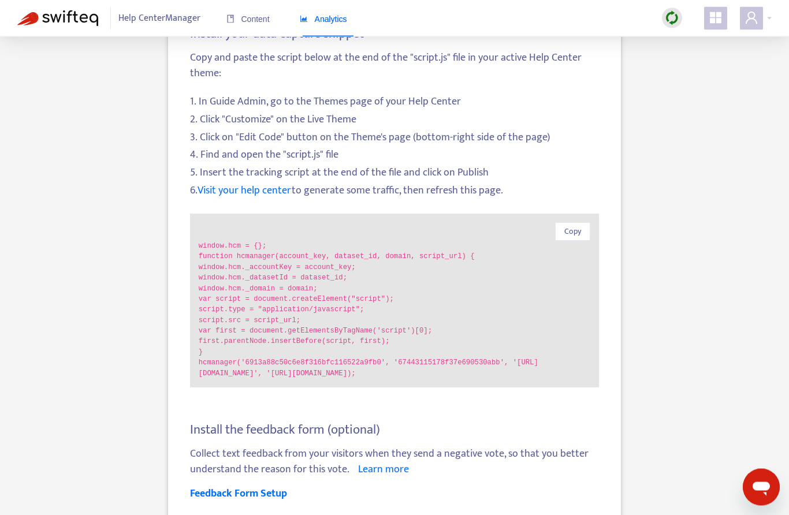
scroll to position [104, 0]
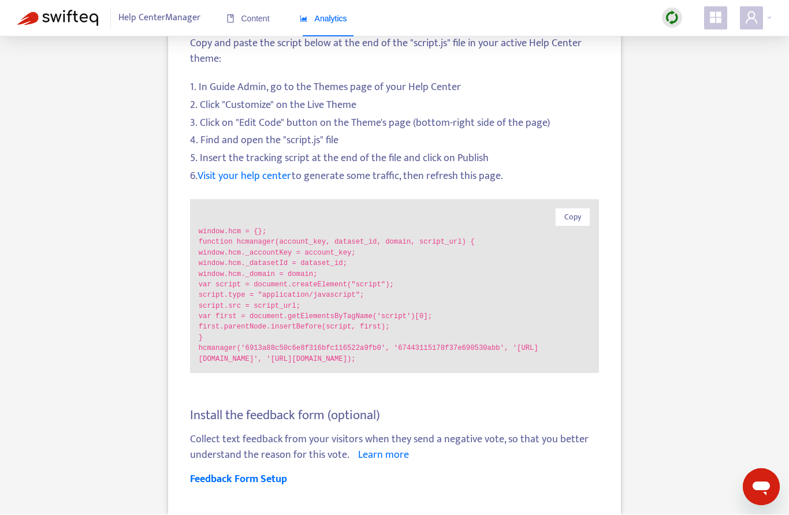
click at [323, 20] on span "Analytics" at bounding box center [323, 18] width 47 height 9
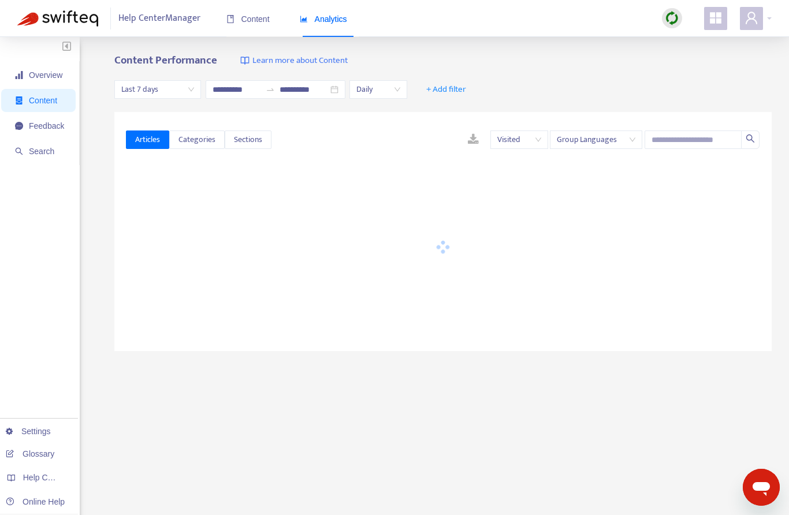
click at [749, 25] on span at bounding box center [750, 18] width 23 height 23
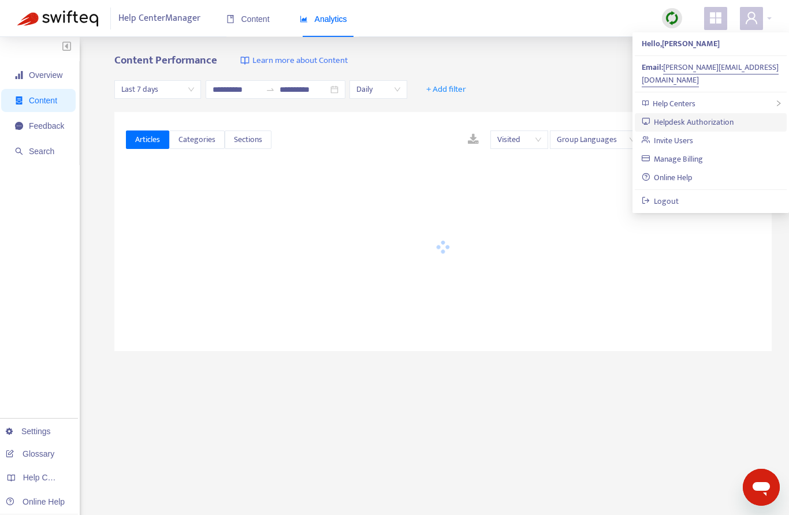
click at [719, 115] on link "Helpdesk Authorization" at bounding box center [687, 121] width 92 height 13
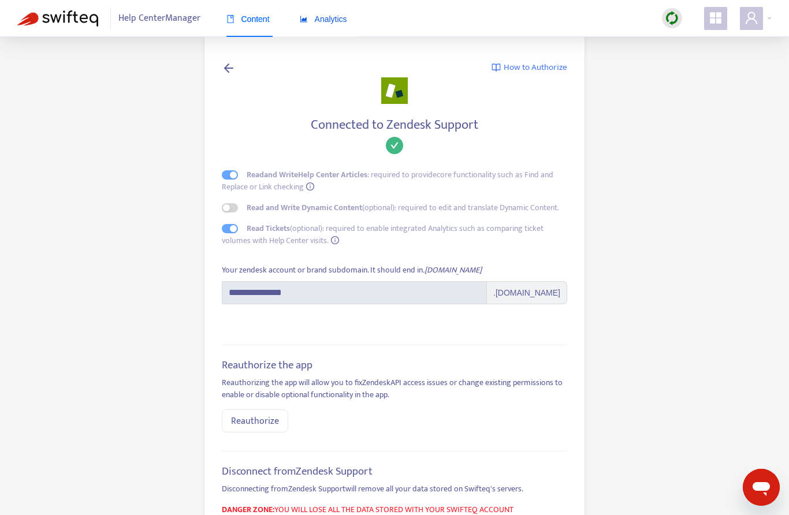
click at [341, 20] on span "Analytics" at bounding box center [323, 18] width 47 height 9
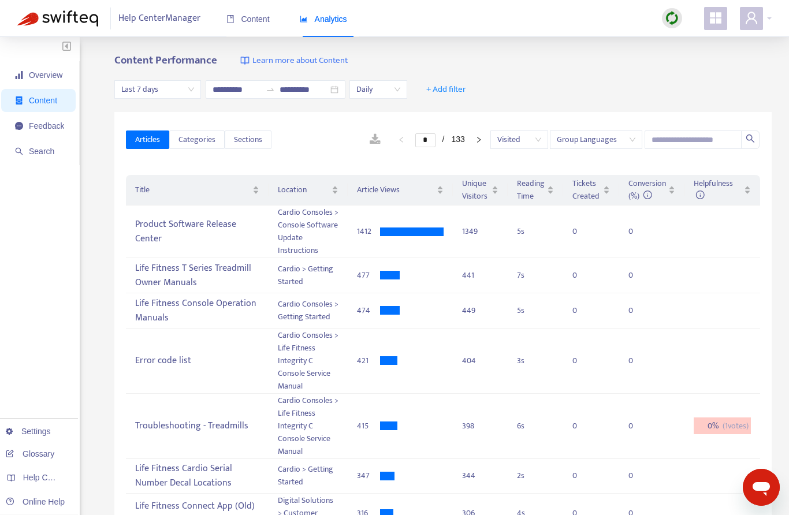
click at [46, 70] on span "Overview" at bounding box center [45, 74] width 33 height 9
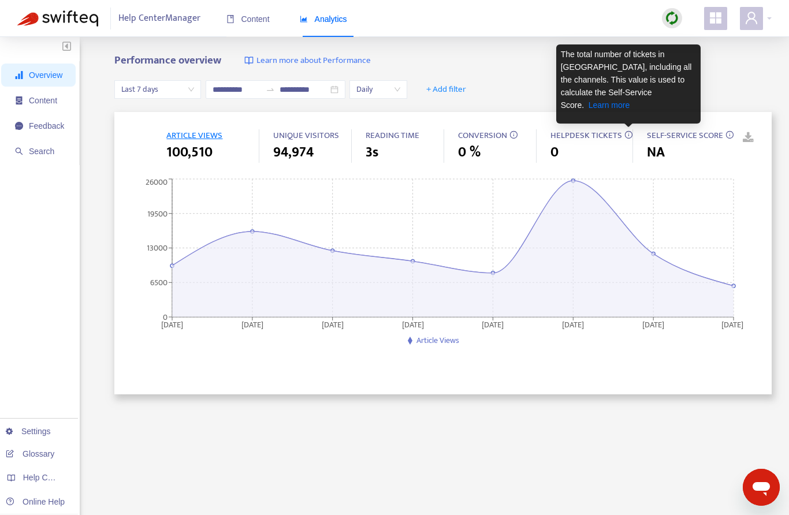
click at [51, 101] on span "Content" at bounding box center [43, 100] width 28 height 9
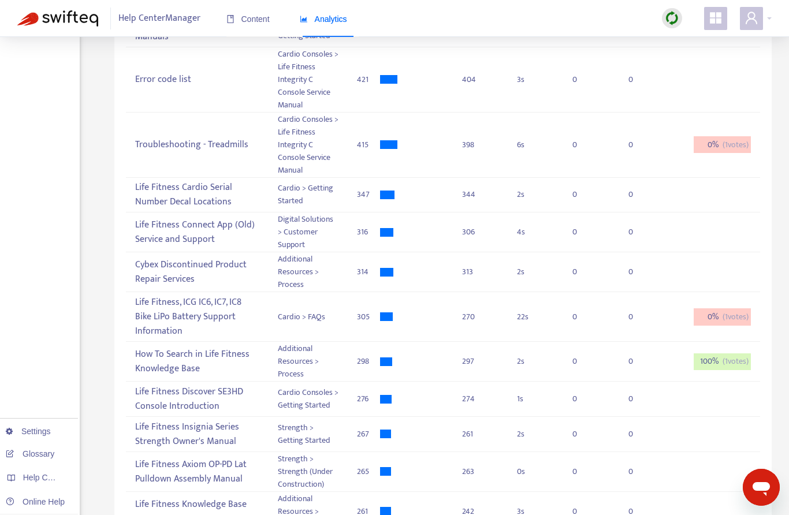
scroll to position [316, 0]
